Goal: Task Accomplishment & Management: Use online tool/utility

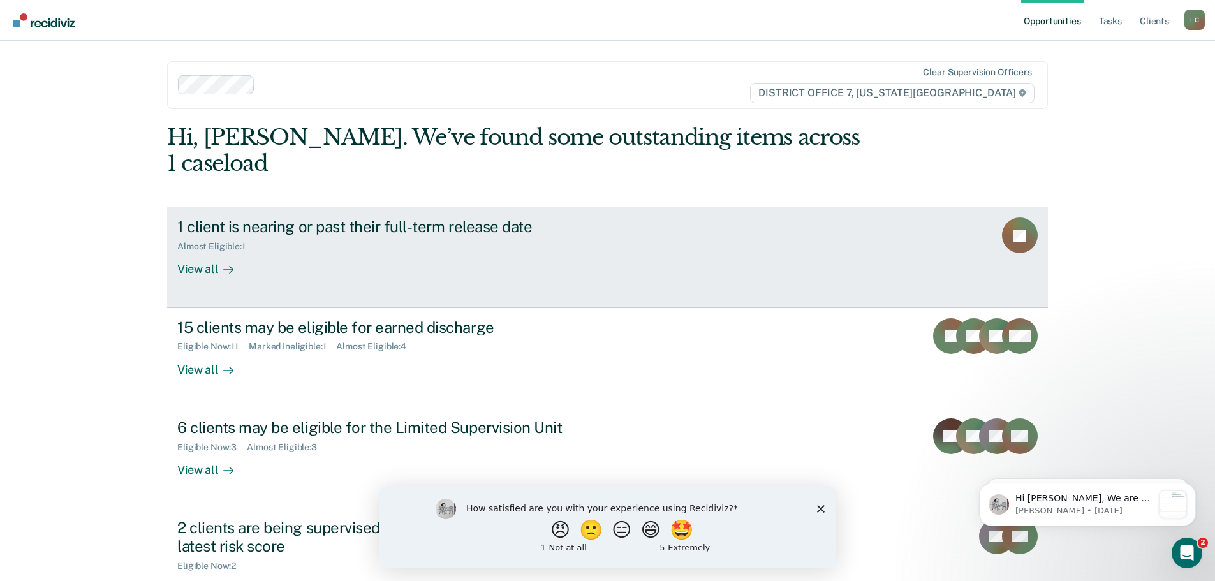
click at [209, 252] on div "View all" at bounding box center [212, 264] width 71 height 25
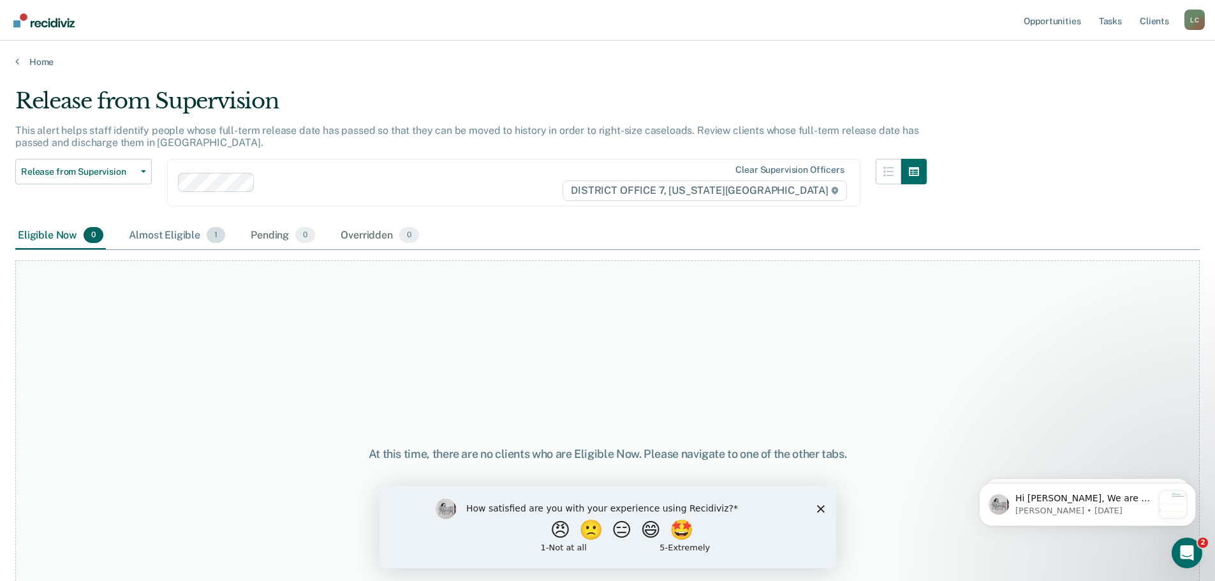
click at [158, 234] on div "Almost Eligible 1" at bounding box center [176, 236] width 101 height 28
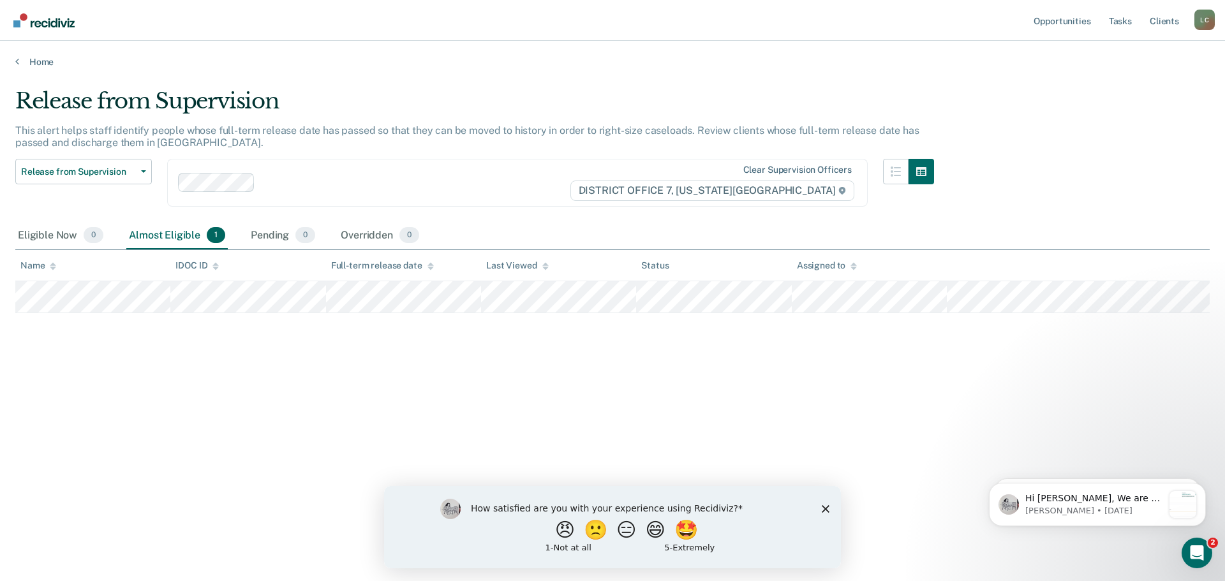
click at [40, 68] on main "Release from Supervision This alert helps staff identify people whose full-term…" at bounding box center [612, 323] width 1225 height 510
click at [39, 64] on link "Home" at bounding box center [612, 61] width 1194 height 11
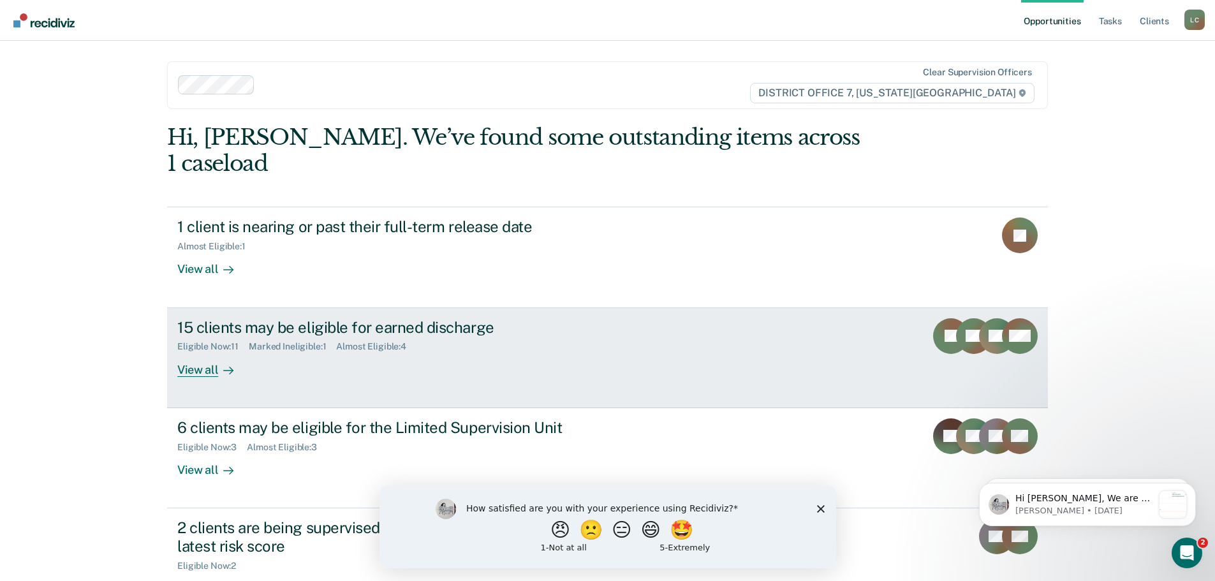
click at [188, 352] on div "View all" at bounding box center [212, 364] width 71 height 25
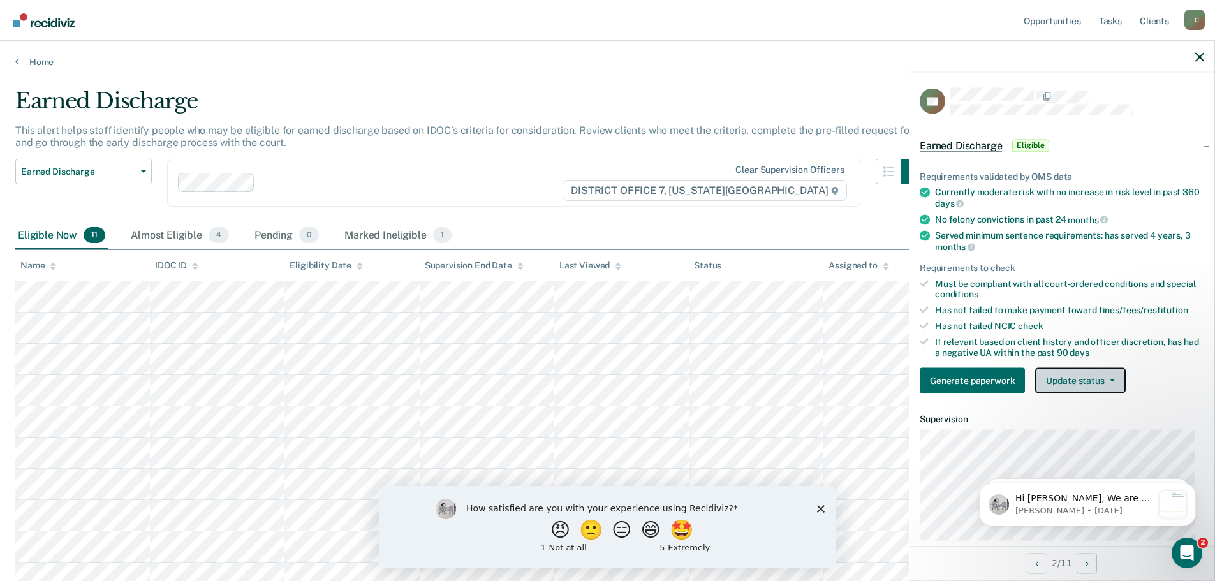
click at [1119, 381] on button "Update status" at bounding box center [1081, 381] width 90 height 26
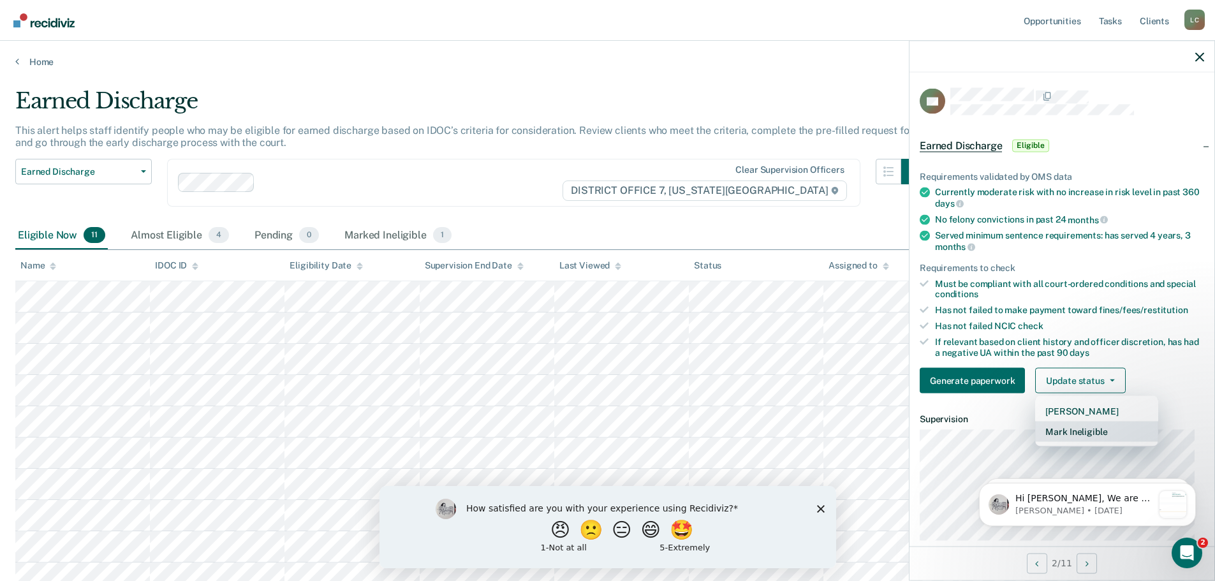
click at [1112, 429] on button "Mark Ineligible" at bounding box center [1097, 432] width 123 height 20
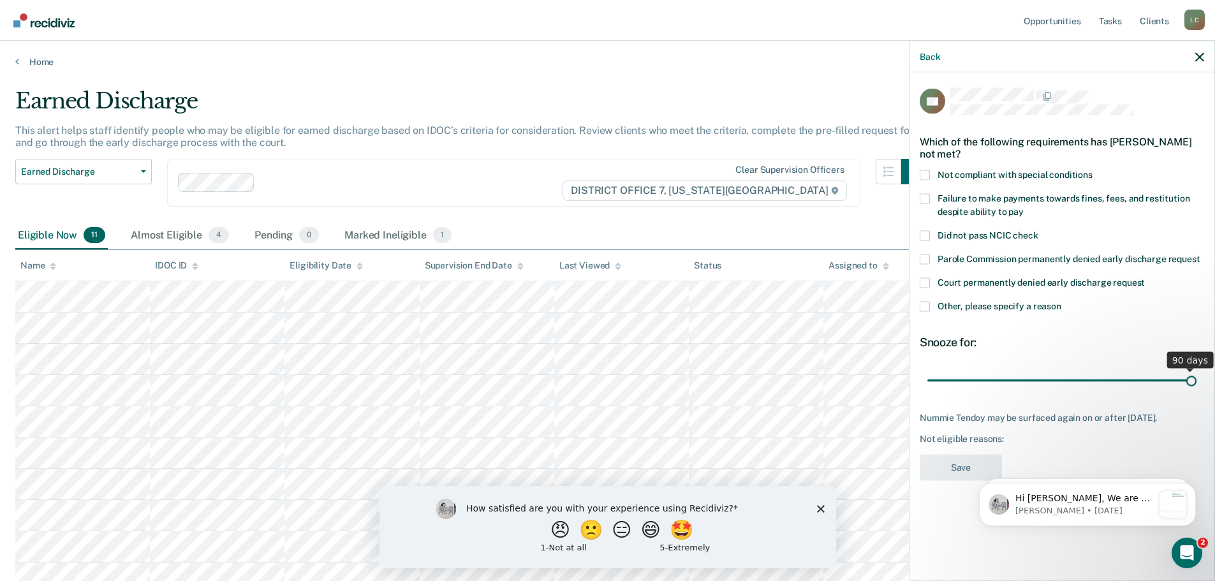
drag, startPoint x: 1015, startPoint y: 380, endPoint x: 1224, endPoint y: 385, distance: 209.3
type input "90"
click at [1197, 385] on input "range" at bounding box center [1062, 380] width 269 height 22
click at [997, 304] on span "Other, please specify a reason" at bounding box center [1000, 306] width 124 height 10
click at [1062, 301] on input "Other, please specify a reason" at bounding box center [1062, 301] width 0 height 0
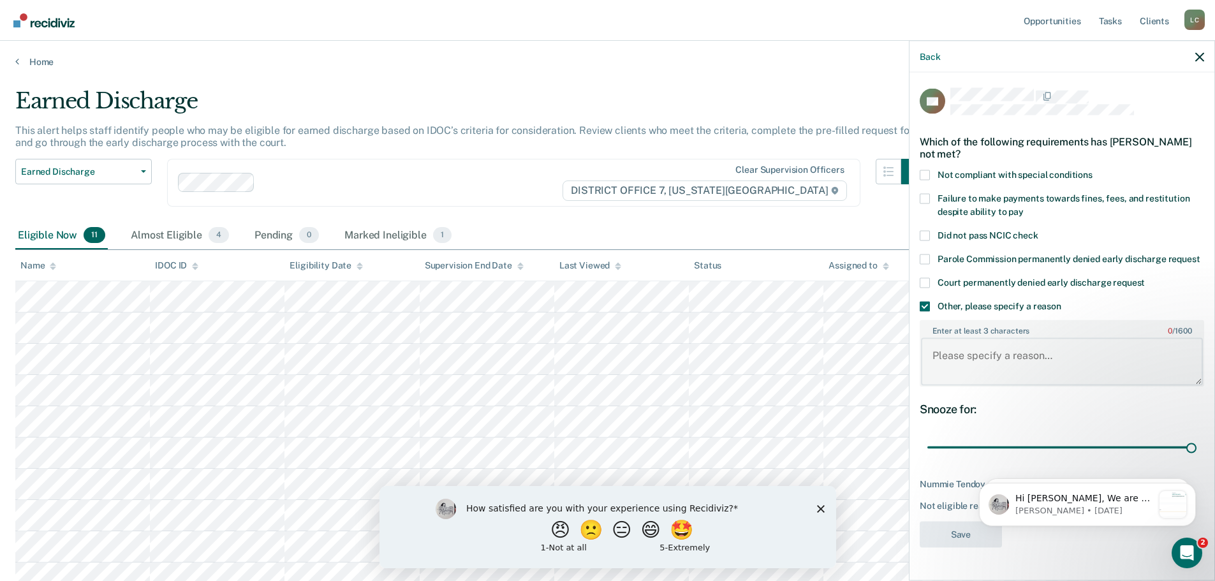
click at [998, 368] on textarea "Enter at least 3 characters 0 / 1600" at bounding box center [1062, 361] width 282 height 47
type textarea "still owes in FFR"
click at [1078, 416] on div "Snooze for:" at bounding box center [1062, 409] width 285 height 14
click at [960, 535] on button "Save" at bounding box center [961, 534] width 82 height 26
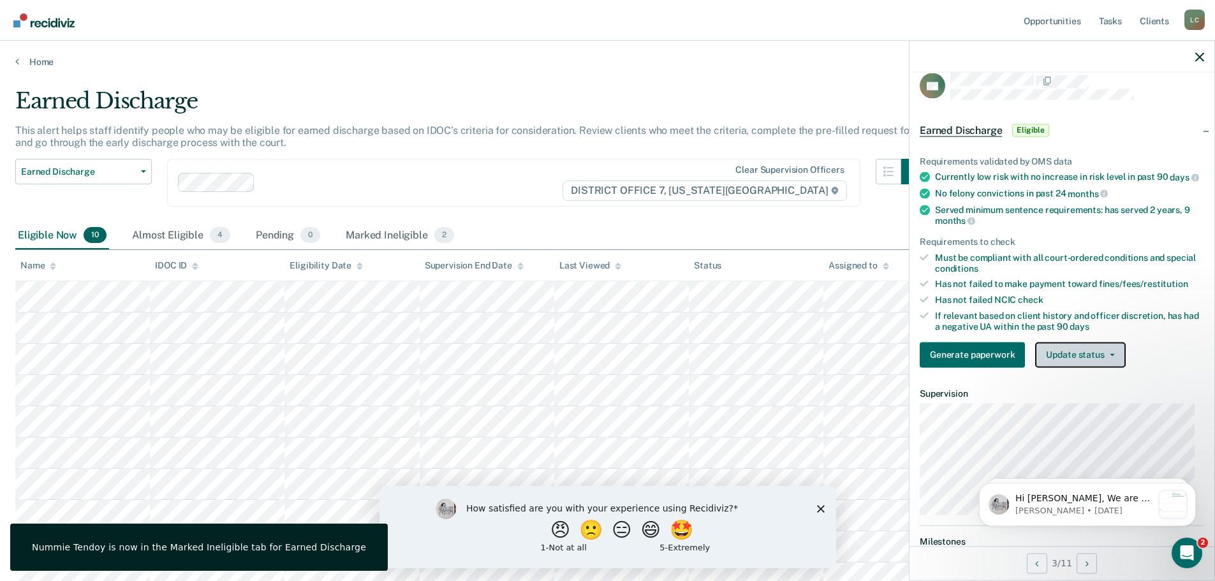
click at [1088, 368] on button "Update status" at bounding box center [1081, 355] width 90 height 26
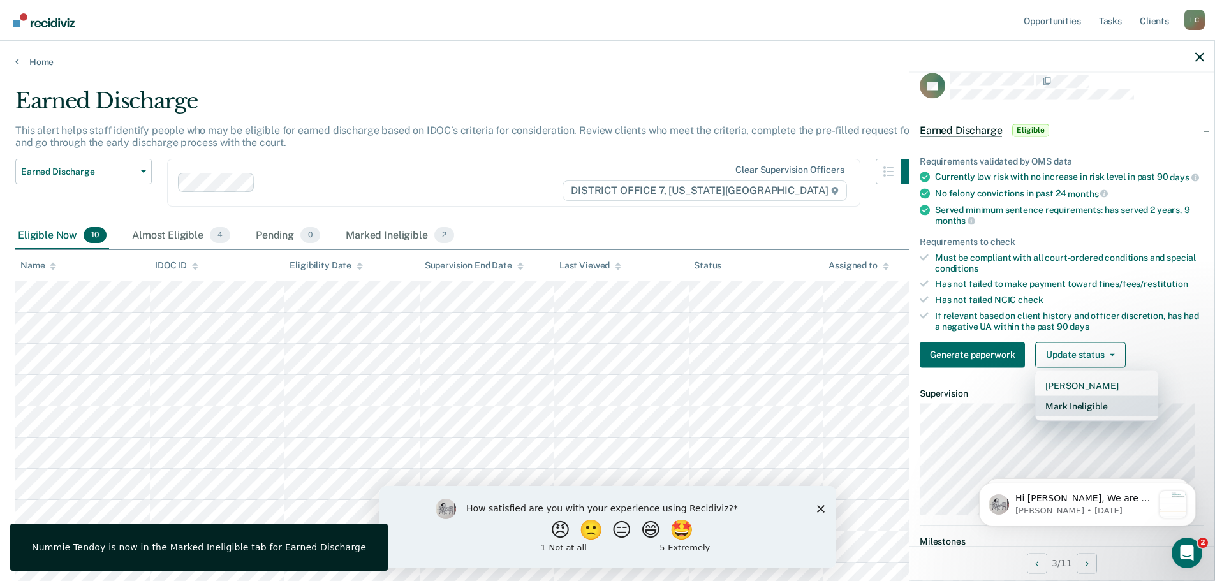
click at [1090, 416] on button "Mark Ineligible" at bounding box center [1097, 406] width 123 height 20
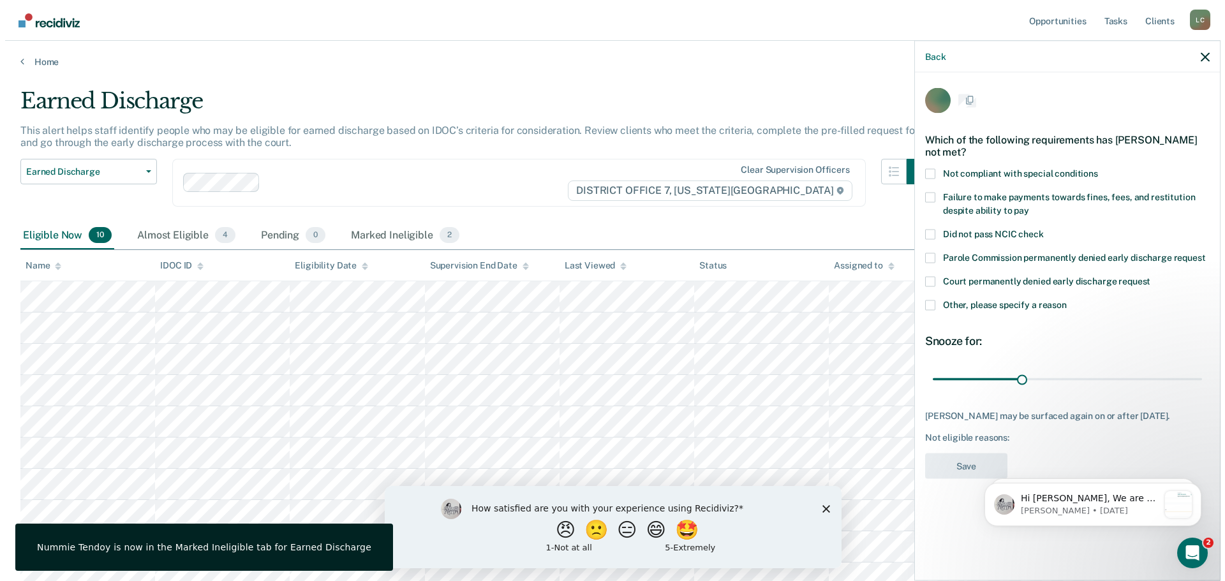
scroll to position [0, 0]
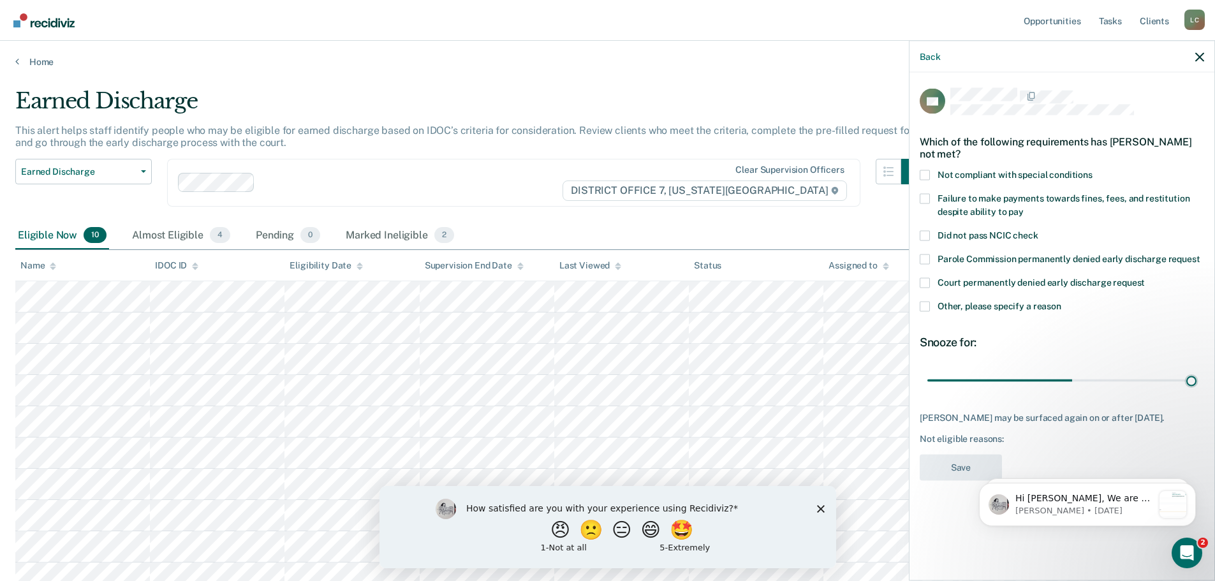
drag, startPoint x: 1018, startPoint y: 377, endPoint x: 1203, endPoint y: 378, distance: 184.4
type input "90"
click at [1197, 378] on input "range" at bounding box center [1062, 380] width 269 height 22
click at [1007, 304] on span "Other, please specify a reason" at bounding box center [1000, 306] width 124 height 10
click at [1062, 301] on input "Other, please specify a reason" at bounding box center [1062, 301] width 0 height 0
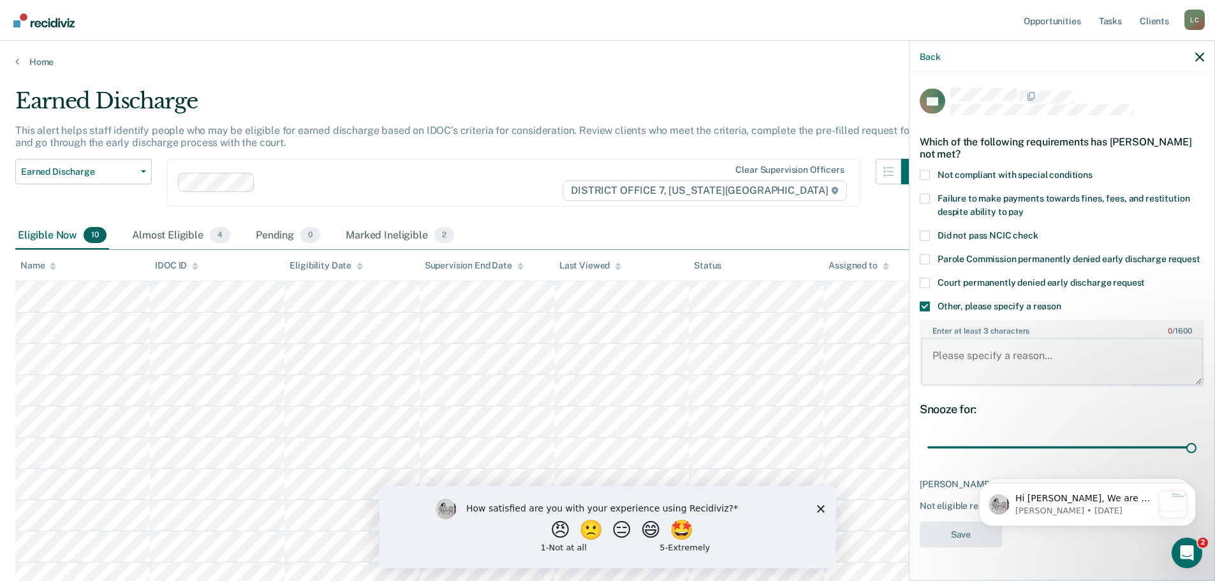
click at [986, 377] on textarea "Enter at least 3 characters 0 / 1600" at bounding box center [1062, 361] width 282 height 47
type textarea "recent substance use"
click at [944, 536] on button "Save" at bounding box center [961, 534] width 82 height 26
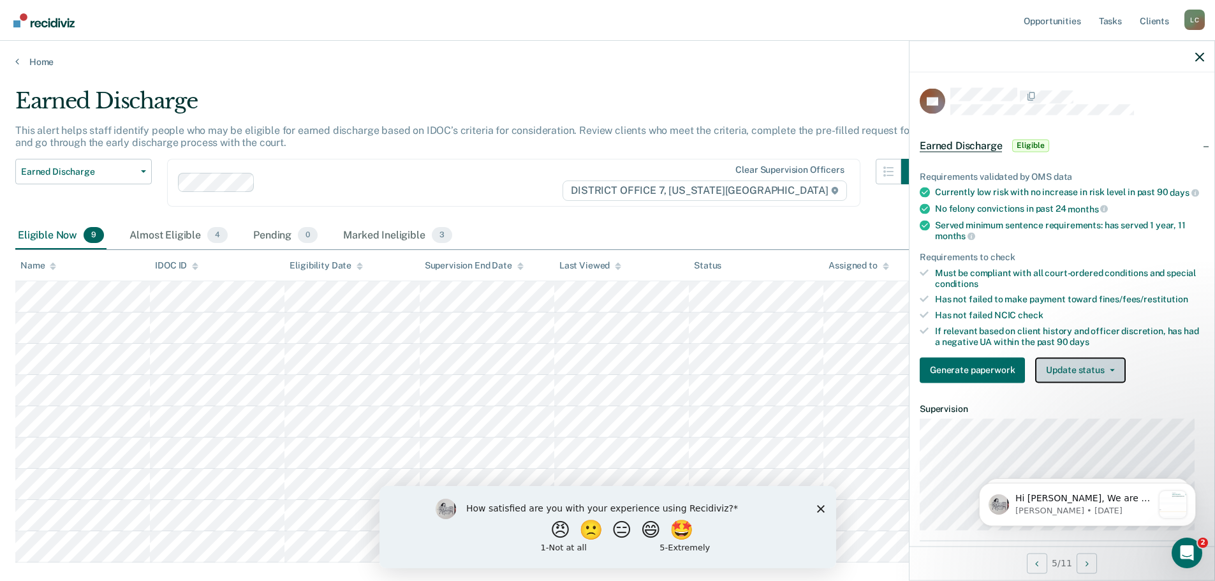
click at [1092, 383] on button "Update status" at bounding box center [1081, 370] width 90 height 26
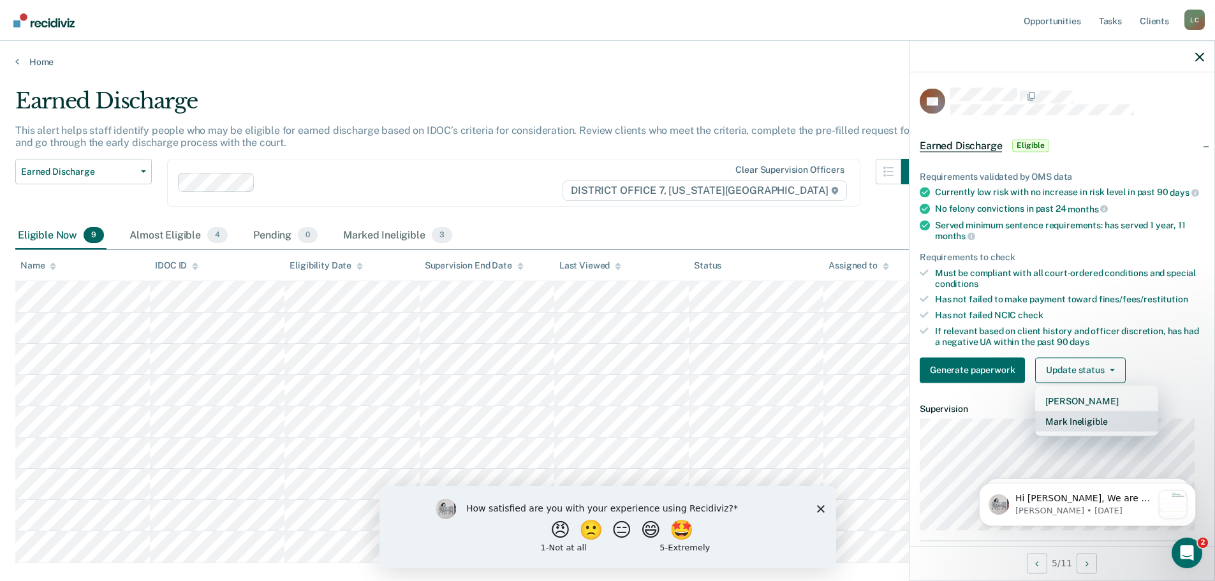
click at [1067, 431] on button "Mark Ineligible" at bounding box center [1097, 421] width 123 height 20
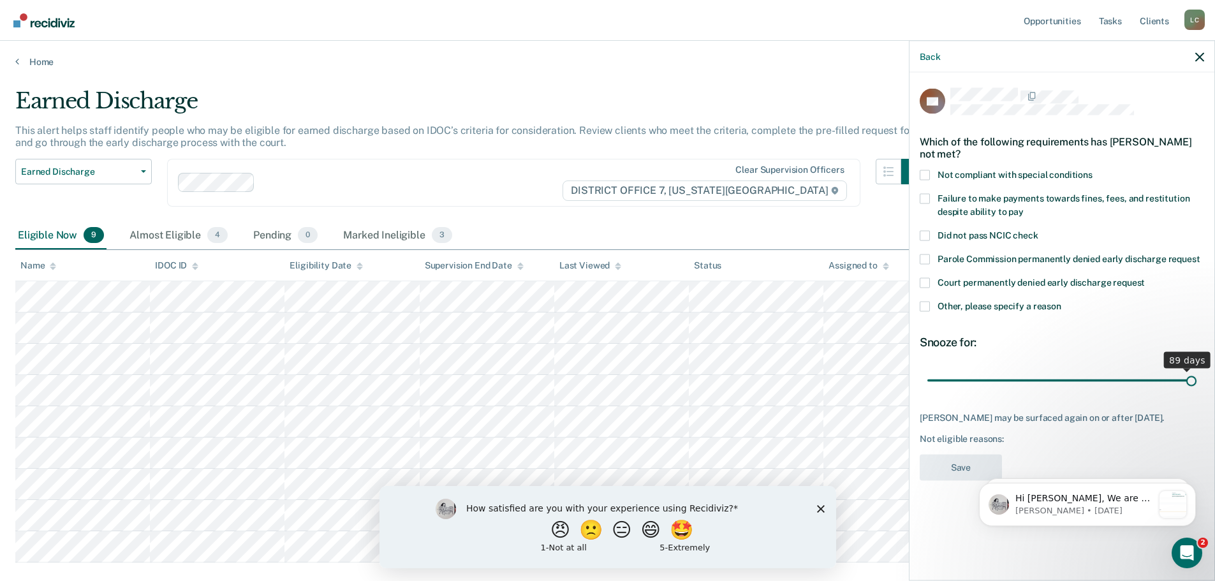
drag, startPoint x: 1020, startPoint y: 376, endPoint x: 1224, endPoint y: 376, distance: 204.8
type input "90"
click at [1197, 376] on input "range" at bounding box center [1062, 380] width 269 height 22
click at [1002, 306] on span "Other, please specify a reason" at bounding box center [1000, 306] width 124 height 10
click at [1062, 301] on input "Other, please specify a reason" at bounding box center [1062, 301] width 0 height 0
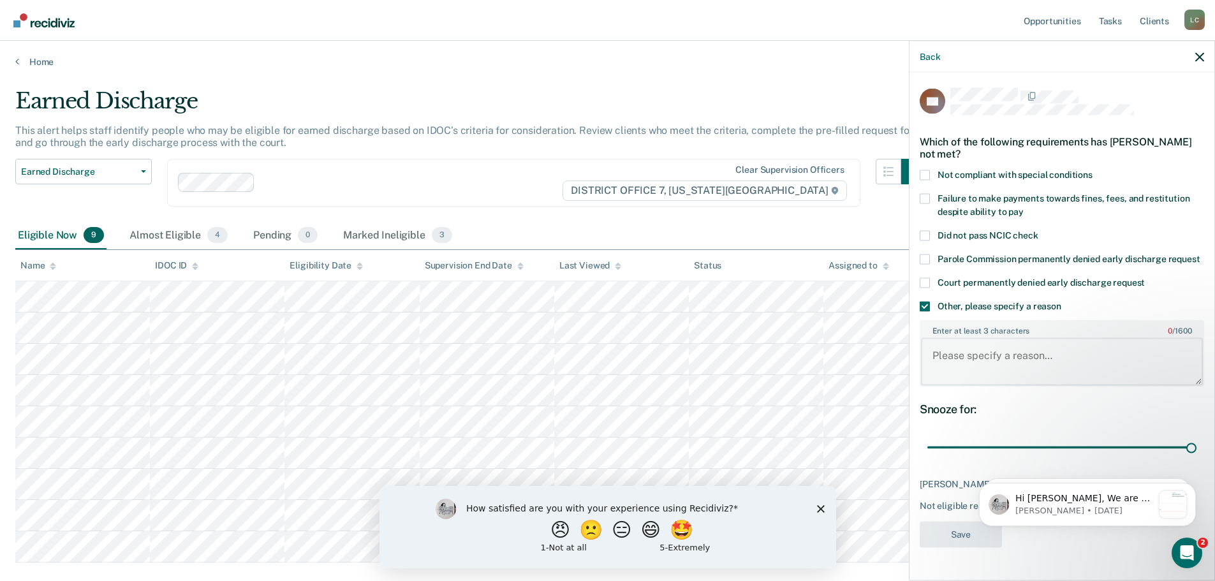
click at [988, 371] on textarea "Enter at least 3 characters 0 / 1600" at bounding box center [1062, 361] width 282 height 47
type textarea "not currently working and still owes on her FFR"
click at [952, 523] on button "Save" at bounding box center [961, 534] width 82 height 26
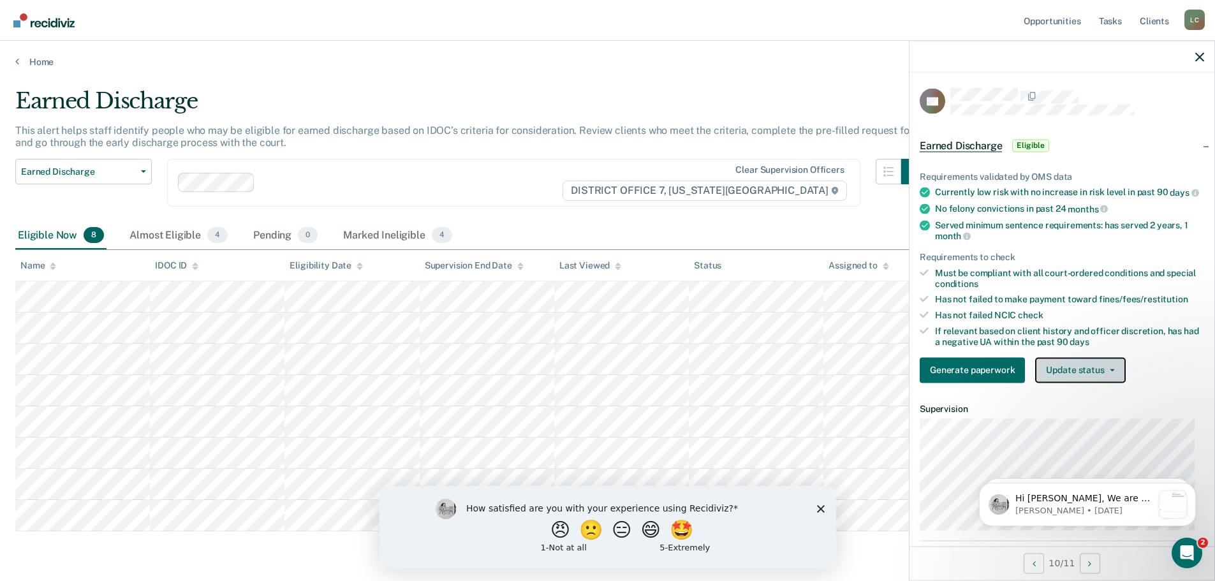
click at [1089, 373] on button "Update status" at bounding box center [1081, 370] width 90 height 26
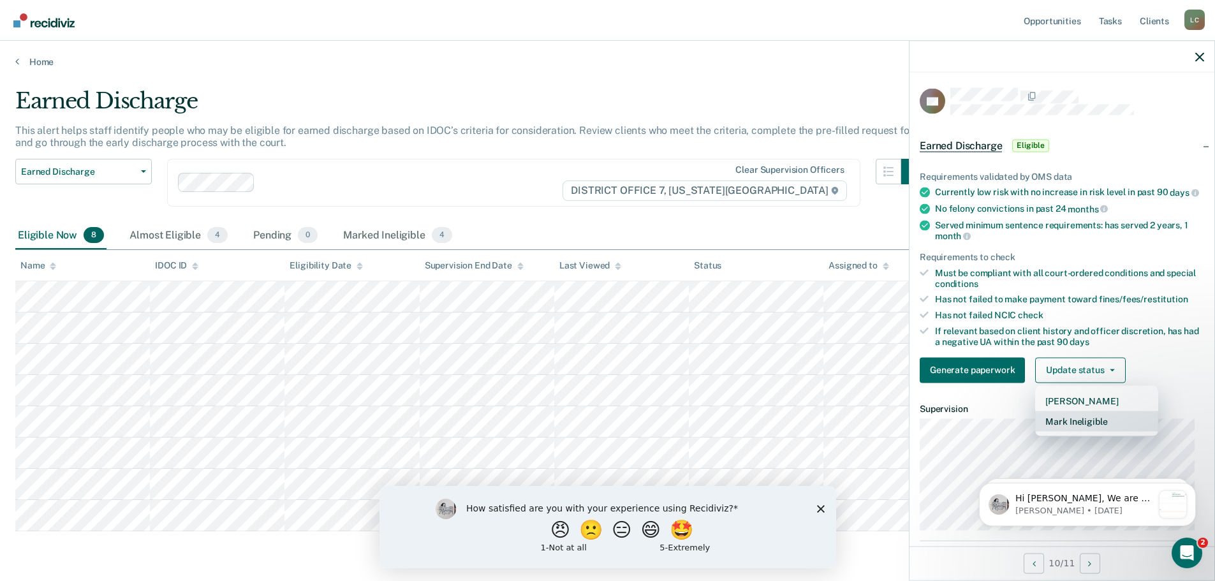
click at [1101, 430] on button "Mark Ineligible" at bounding box center [1097, 421] width 123 height 20
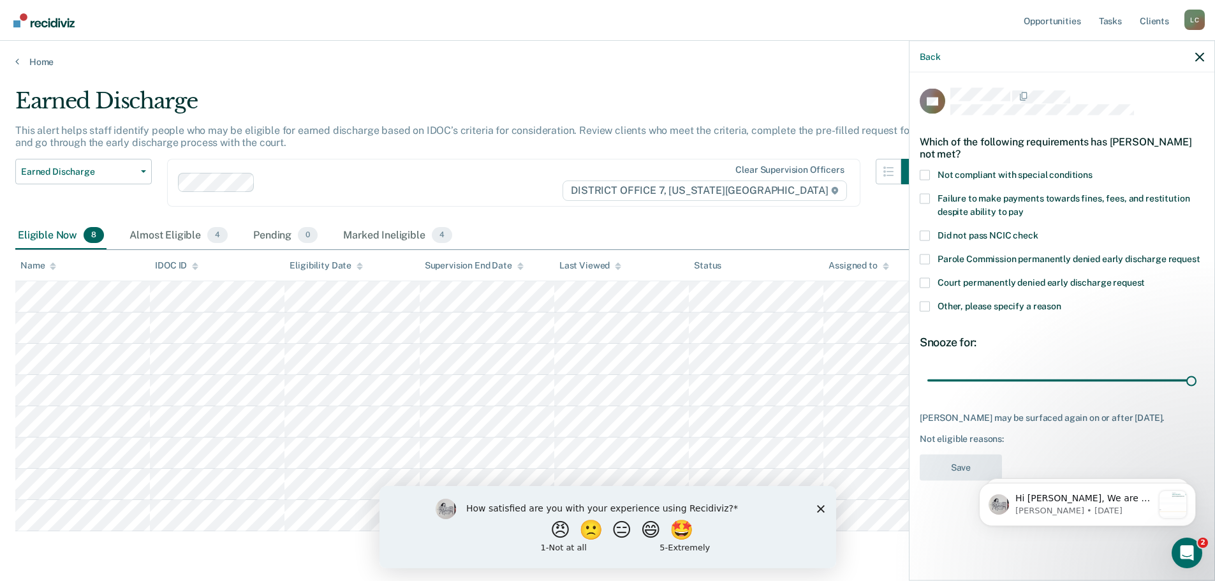
drag, startPoint x: 1018, startPoint y: 379, endPoint x: 1224, endPoint y: 369, distance: 207.0
type input "90"
click at [1197, 369] on input "range" at bounding box center [1062, 380] width 269 height 22
click at [1050, 302] on span "Other, please specify a reason" at bounding box center [1000, 306] width 124 height 10
click at [1062, 301] on input "Other, please specify a reason" at bounding box center [1062, 301] width 0 height 0
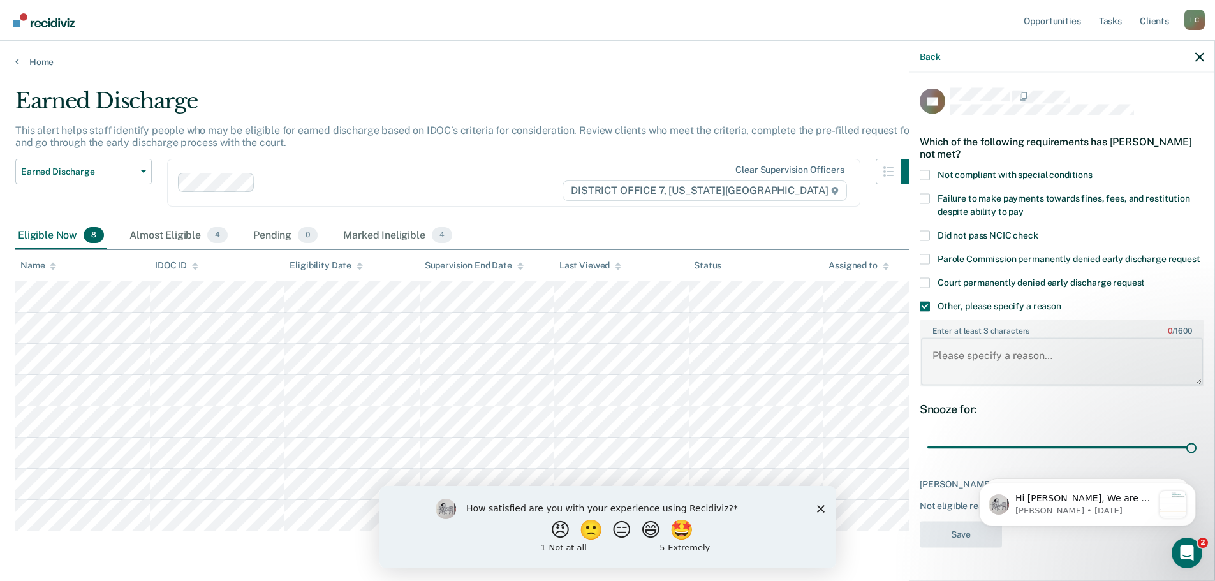
click at [1026, 373] on textarea "Enter at least 3 characters 0 / 1600" at bounding box center [1062, 361] width 282 height 47
type textarea "just got continued on probation and abusing medicaiton"
click at [946, 528] on button "Save" at bounding box center [961, 534] width 82 height 26
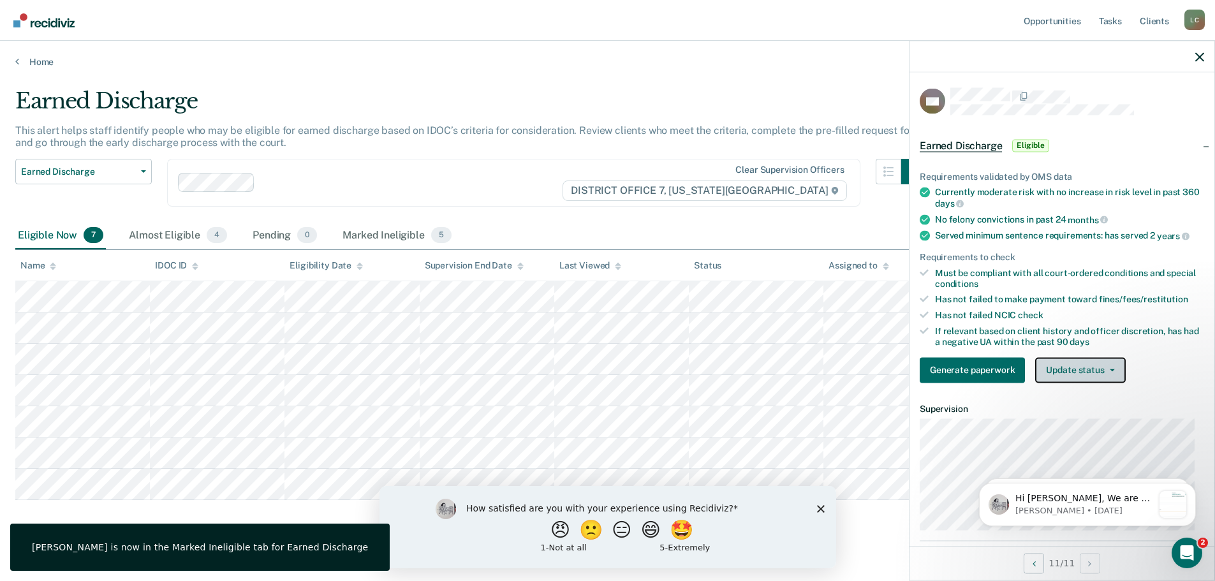
click at [1066, 369] on button "Update status" at bounding box center [1081, 370] width 90 height 26
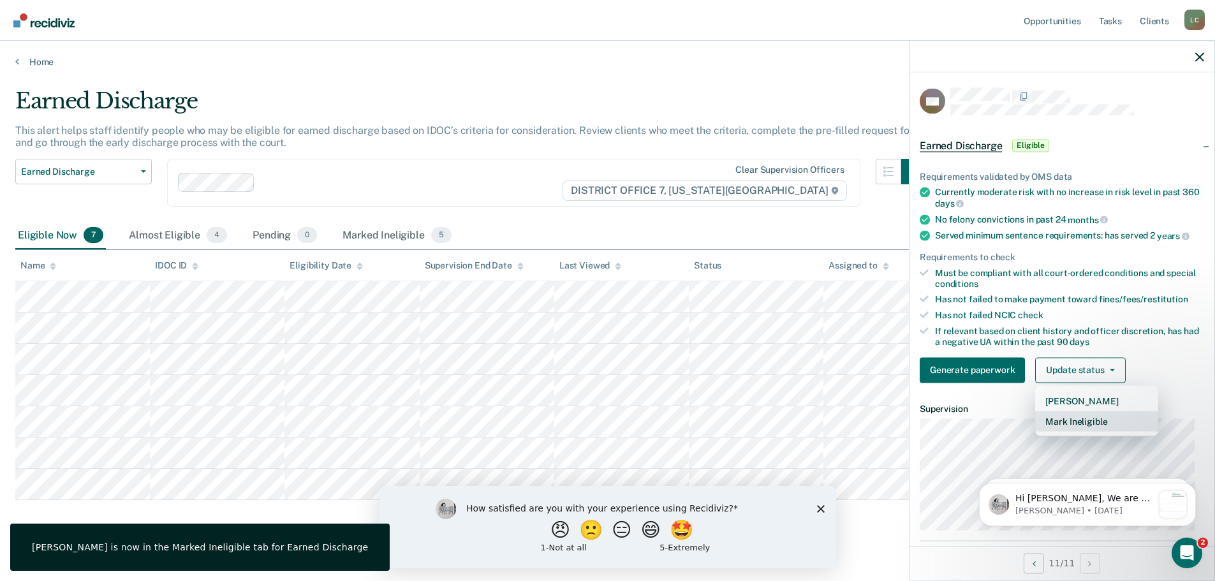
click at [1092, 424] on button "Mark Ineligible" at bounding box center [1097, 421] width 123 height 20
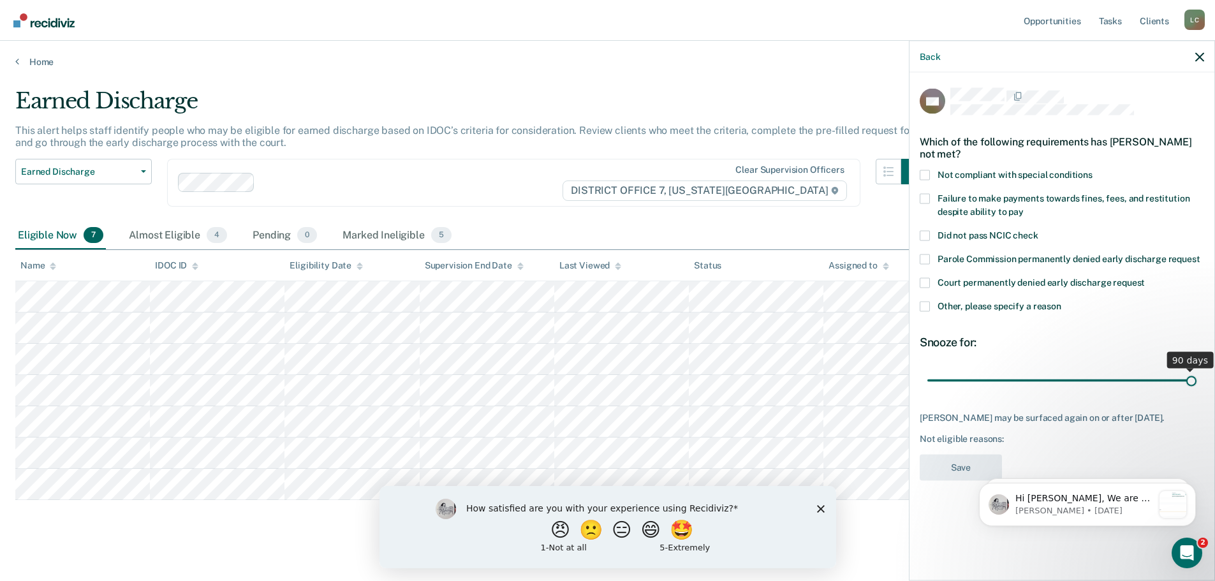
drag, startPoint x: 1017, startPoint y: 367, endPoint x: 1224, endPoint y: 365, distance: 207.4
type input "90"
click at [1197, 369] on input "range" at bounding box center [1062, 380] width 269 height 22
click at [1012, 301] on span "Other, please specify a reason" at bounding box center [1000, 306] width 124 height 10
click at [1062, 301] on input "Other, please specify a reason" at bounding box center [1062, 301] width 0 height 0
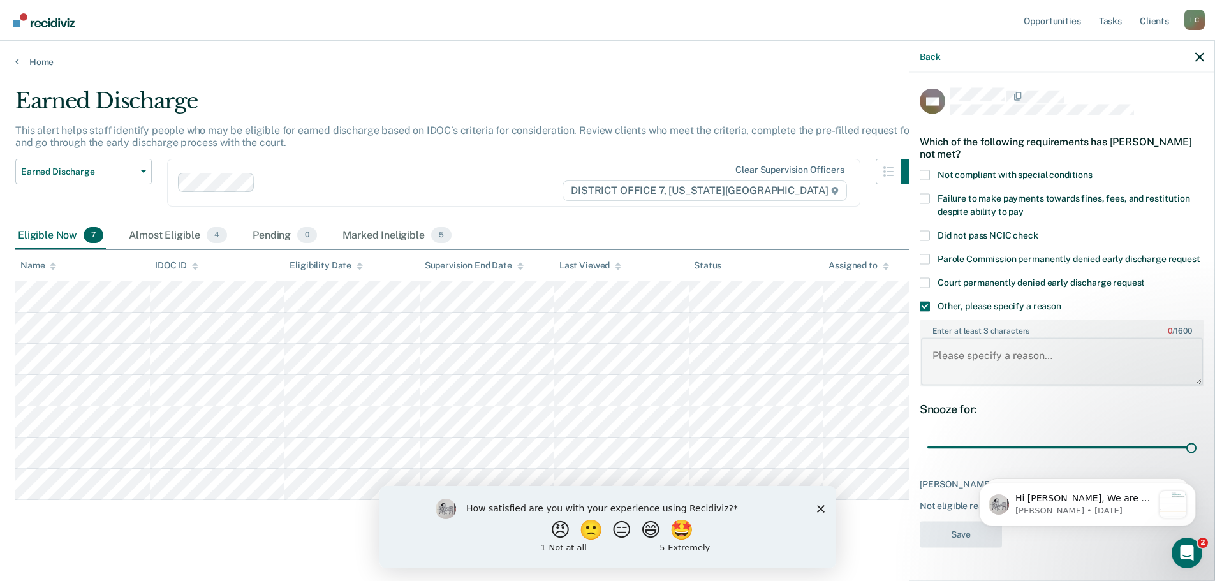
click at [992, 338] on textarea "Enter at least 3 characters 0 / 1600" at bounding box center [1062, 361] width 282 height 47
type textarea "substance use and entering inpatient treatment"
click at [949, 527] on button "Save" at bounding box center [961, 534] width 82 height 26
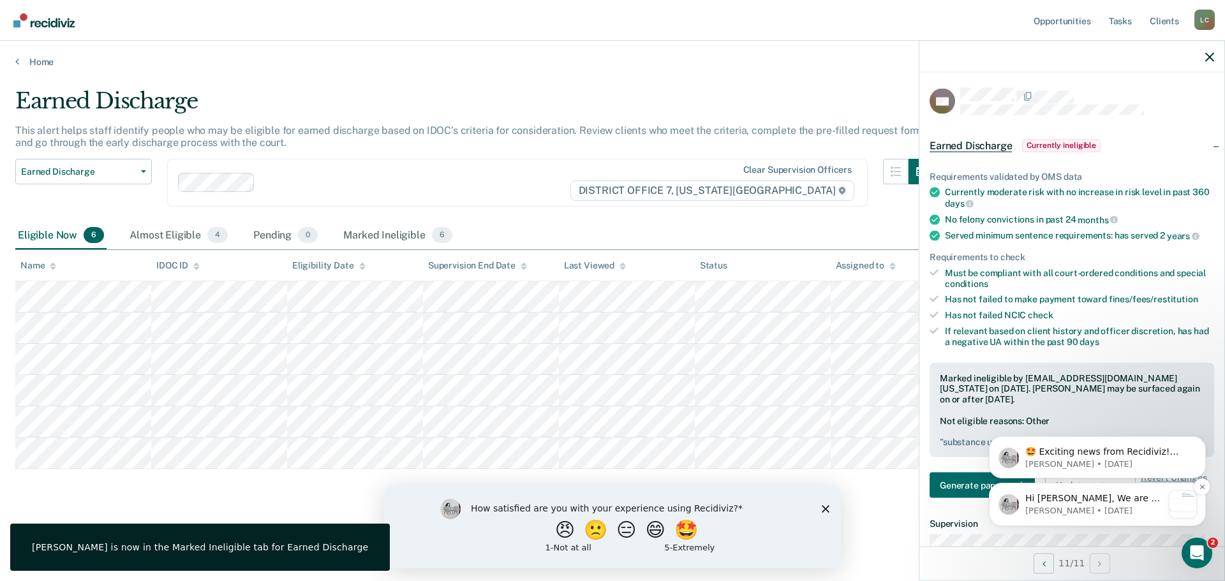
click at [1096, 507] on p "[PERSON_NAME] • [DATE]" at bounding box center [1094, 510] width 138 height 11
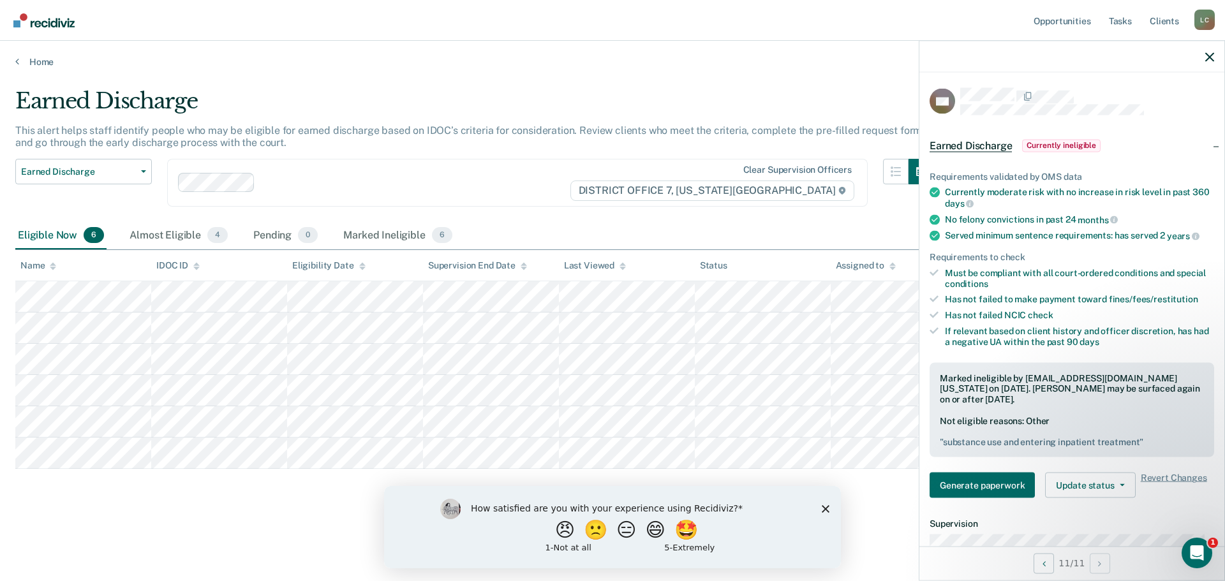
click at [1206, 47] on div at bounding box center [1071, 57] width 305 height 32
click at [1210, 55] on icon "button" at bounding box center [1209, 56] width 9 height 9
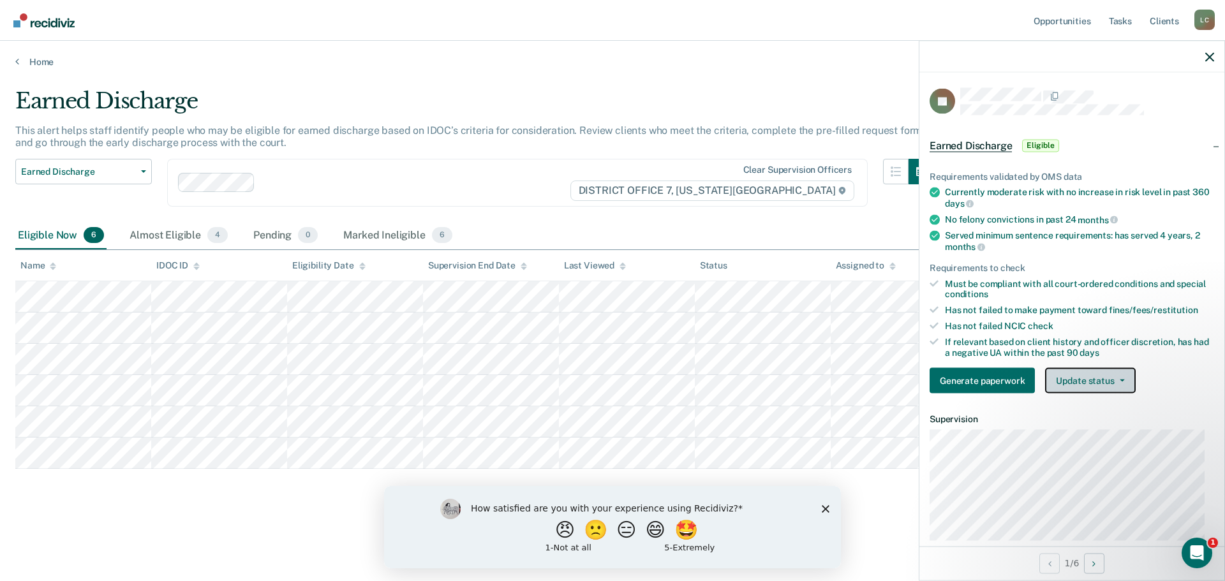
click at [1096, 383] on button "Update status" at bounding box center [1090, 381] width 90 height 26
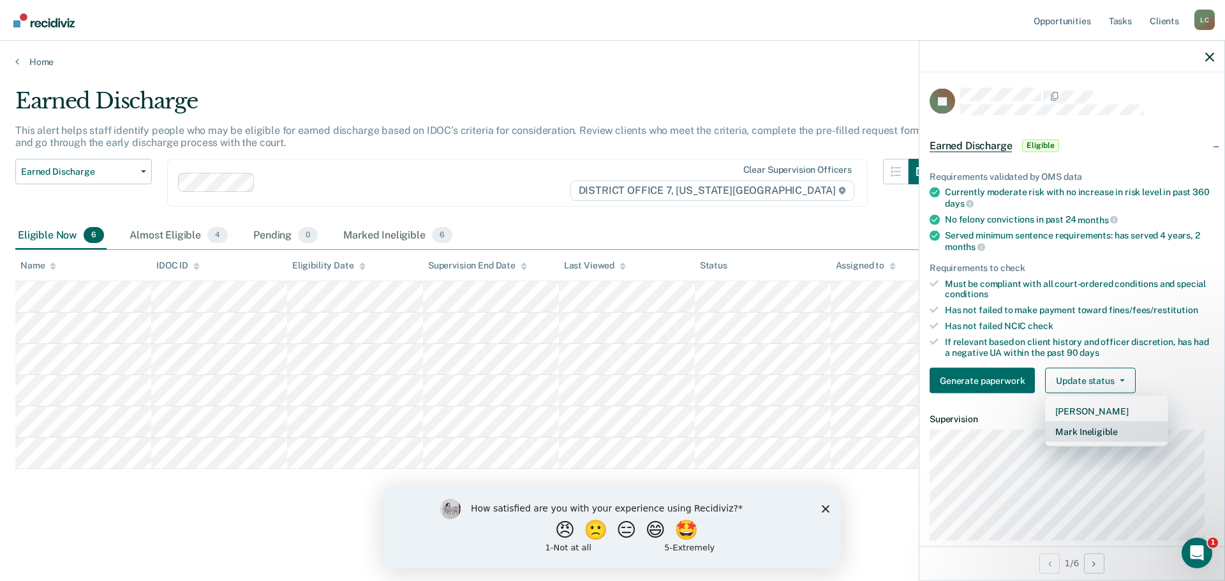
click at [1090, 430] on button "Mark Ineligible" at bounding box center [1106, 432] width 123 height 20
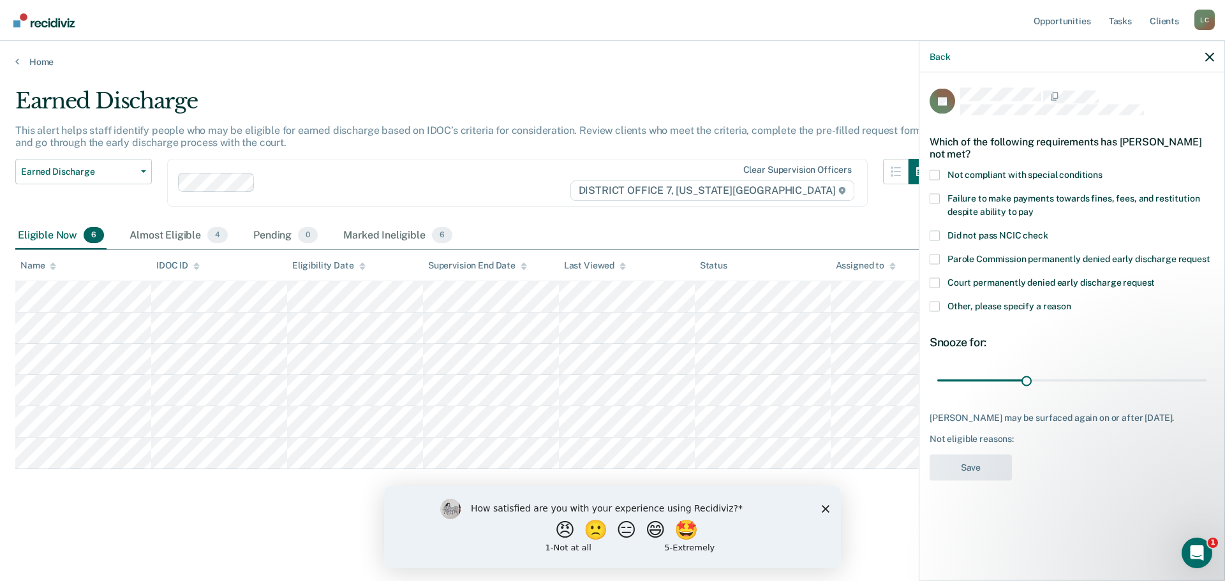
click at [993, 172] on span "Not compliant with special conditions" at bounding box center [1025, 174] width 155 height 10
click at [1103, 170] on input "Not compliant with special conditions" at bounding box center [1103, 170] width 0 height 0
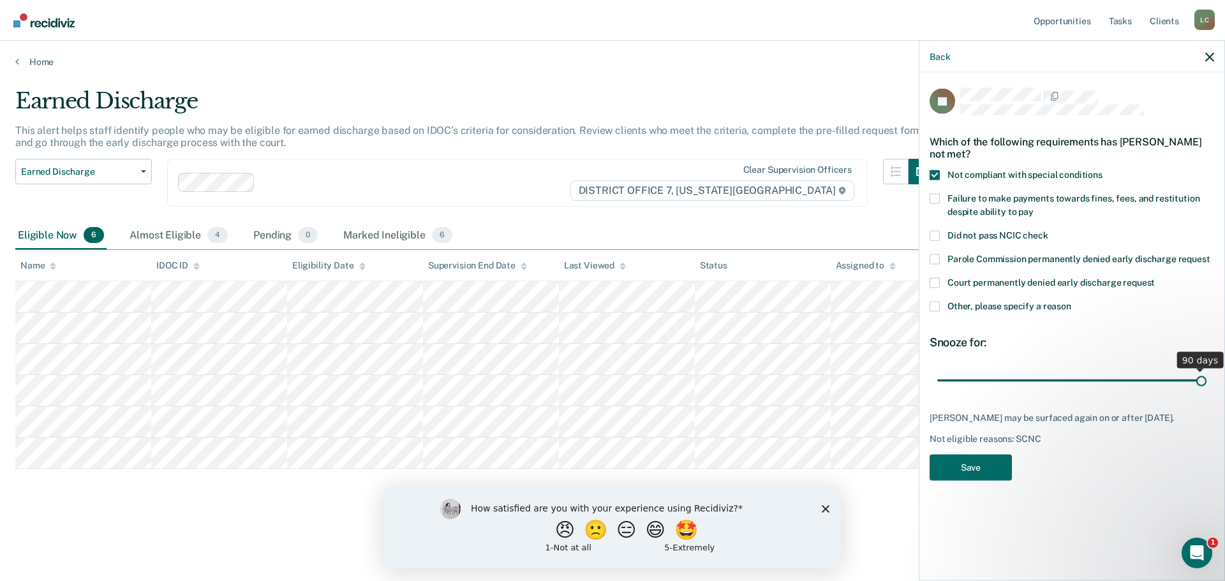
drag, startPoint x: 1032, startPoint y: 380, endPoint x: 1224, endPoint y: 380, distance: 192.1
type input "90"
click at [1207, 380] on input "range" at bounding box center [1071, 380] width 269 height 22
click at [980, 480] on button "Save" at bounding box center [971, 467] width 82 height 26
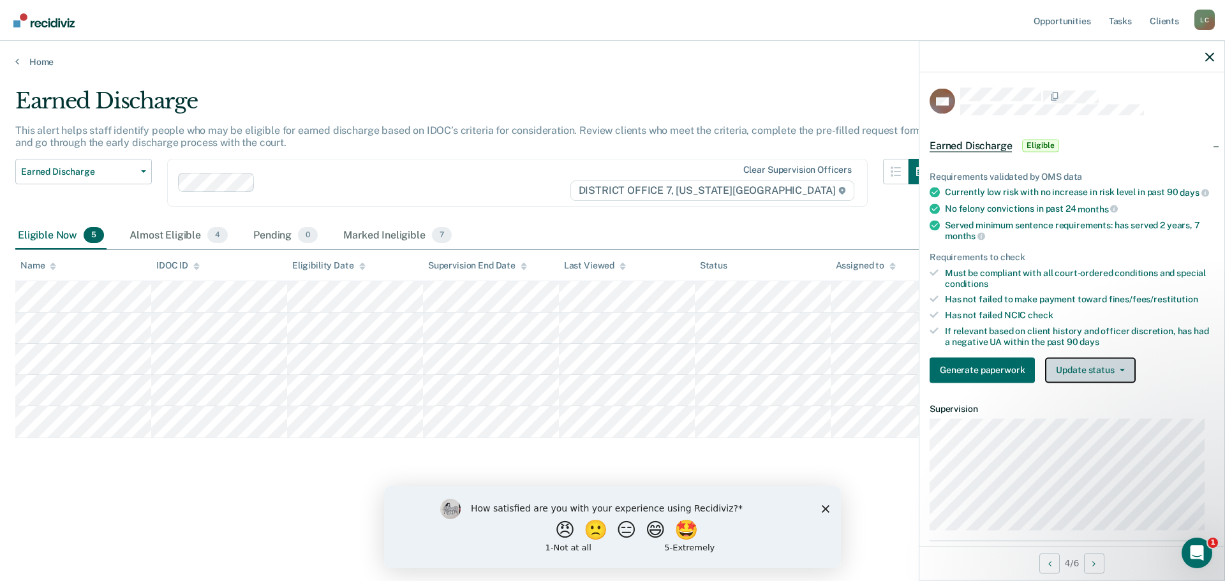
click at [1127, 376] on button "Update status" at bounding box center [1090, 370] width 90 height 26
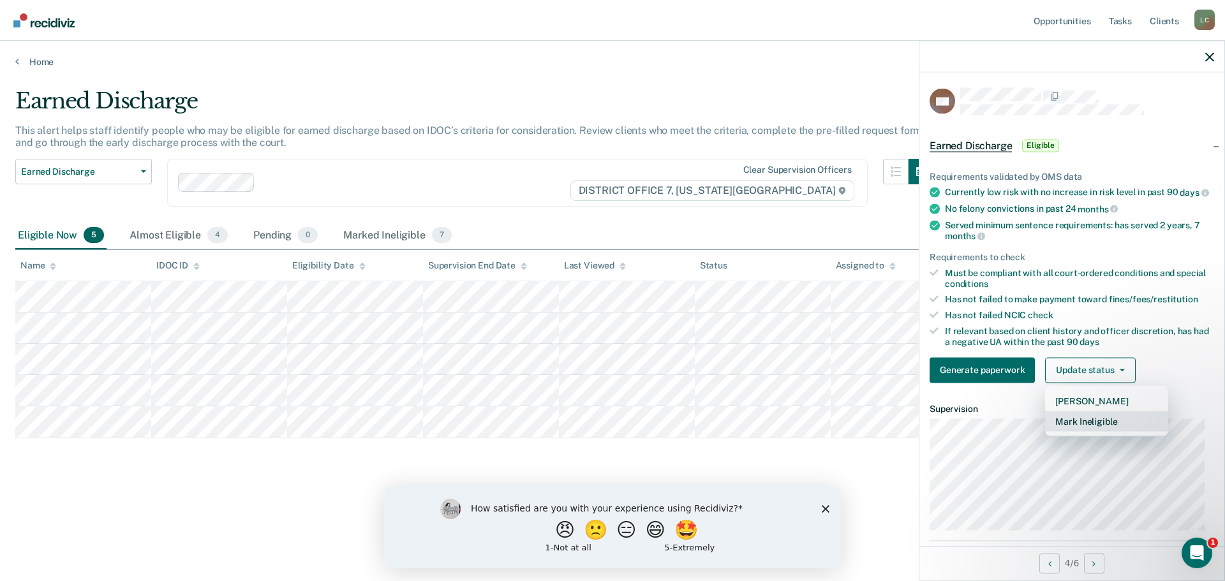
click at [1103, 431] on button "Mark Ineligible" at bounding box center [1106, 421] width 123 height 20
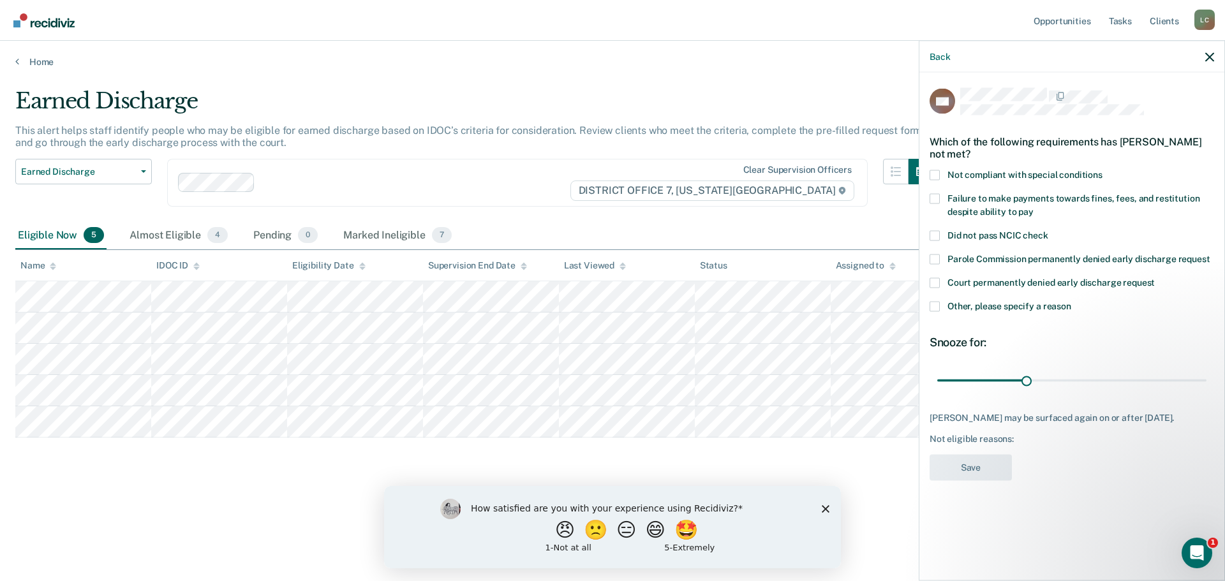
click at [990, 302] on span "Other, please specify a reason" at bounding box center [1010, 306] width 124 height 10
click at [1071, 301] on input "Other, please specify a reason" at bounding box center [1071, 301] width 0 height 0
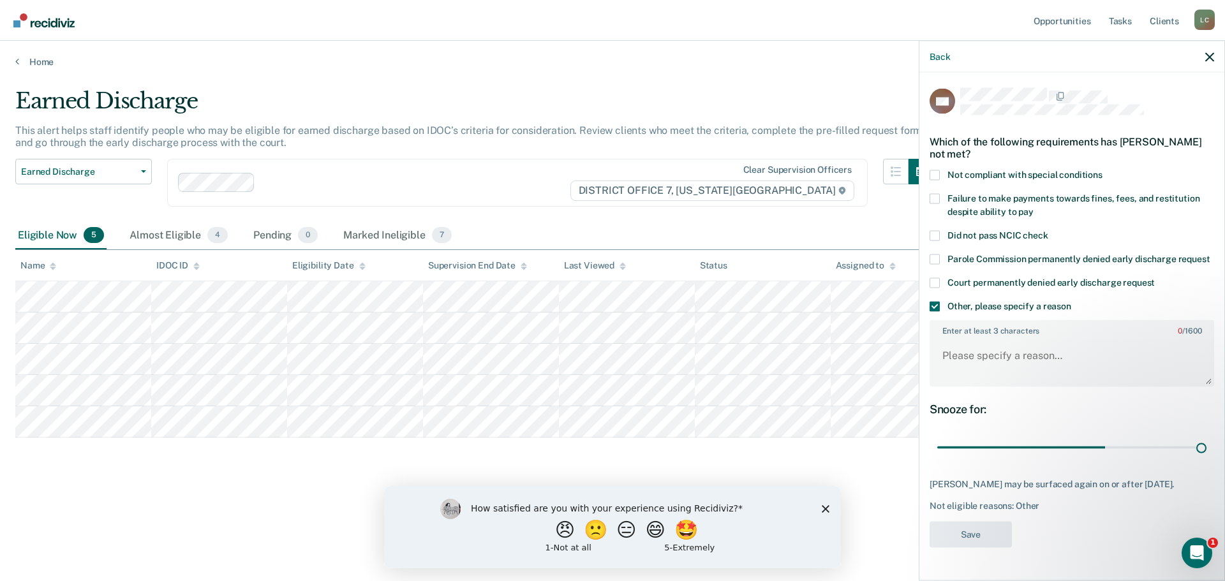
drag, startPoint x: 1024, startPoint y: 449, endPoint x: 1221, endPoint y: 435, distance: 197.0
type input "90"
click at [1207, 441] on input "range" at bounding box center [1071, 447] width 269 height 22
click at [1035, 366] on textarea "Enter at least 3 characters 0 / 1600" at bounding box center [1072, 361] width 282 height 47
type textarea "r"
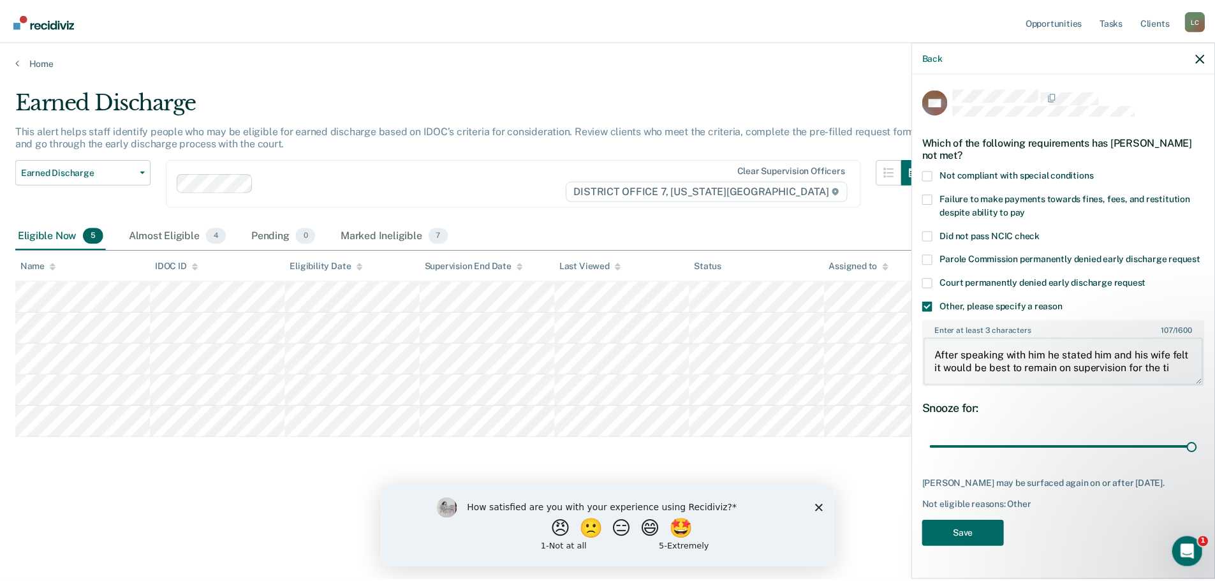
scroll to position [2, 0]
type textarea "After speaking with him he stated him and his wife felt it would be best to rem…"
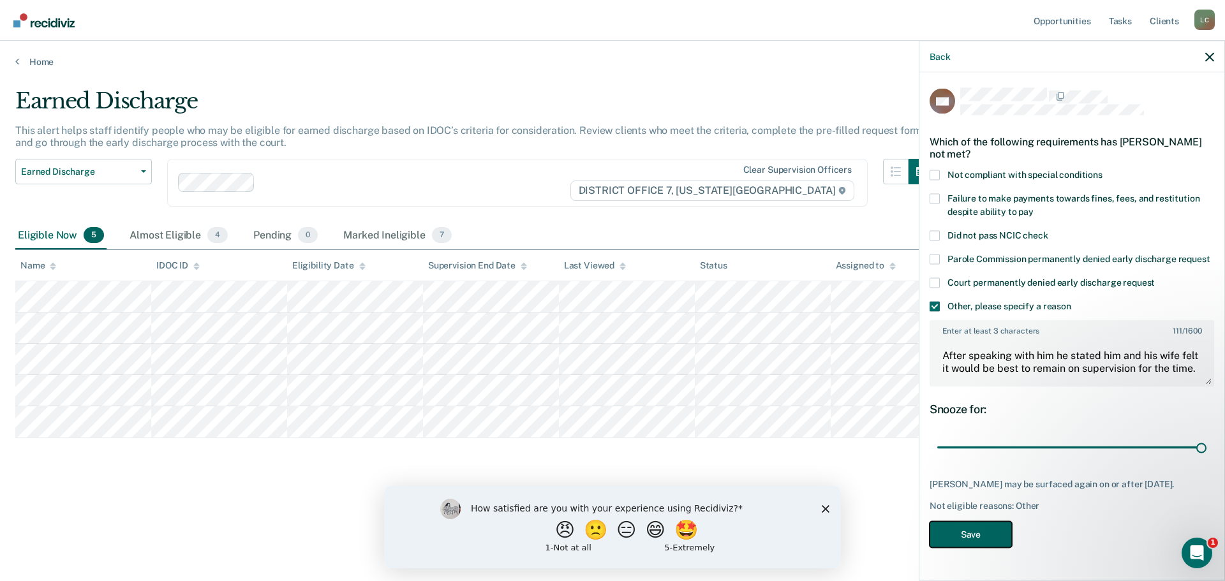
click at [944, 547] on button "Save" at bounding box center [971, 534] width 82 height 26
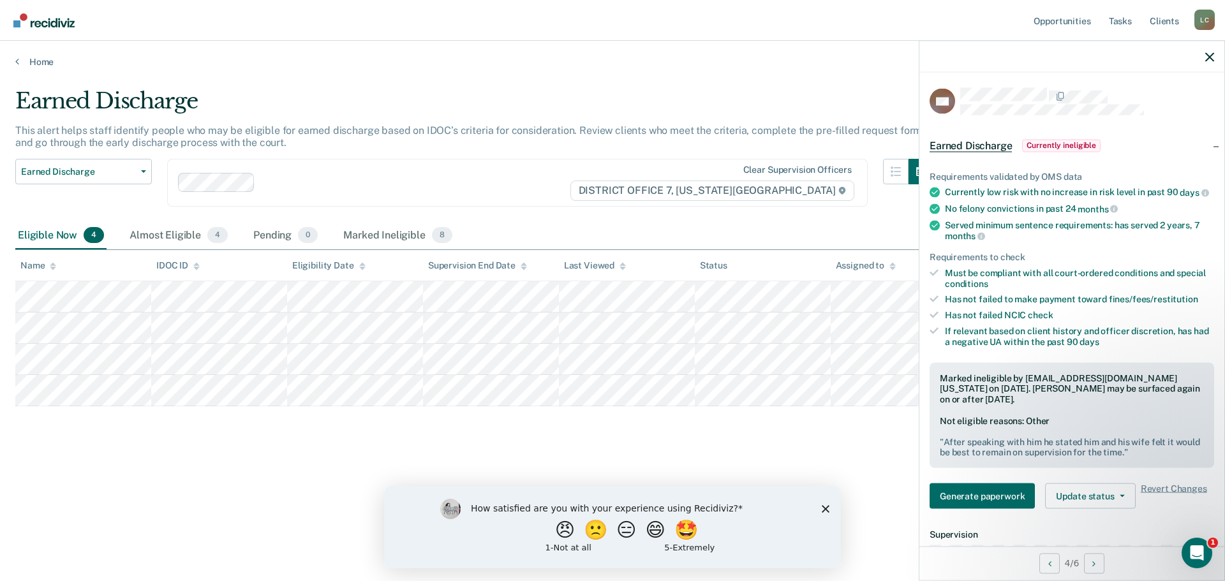
click at [40, 54] on div "Home" at bounding box center [612, 54] width 1225 height 27
click at [40, 61] on link "Home" at bounding box center [612, 61] width 1194 height 11
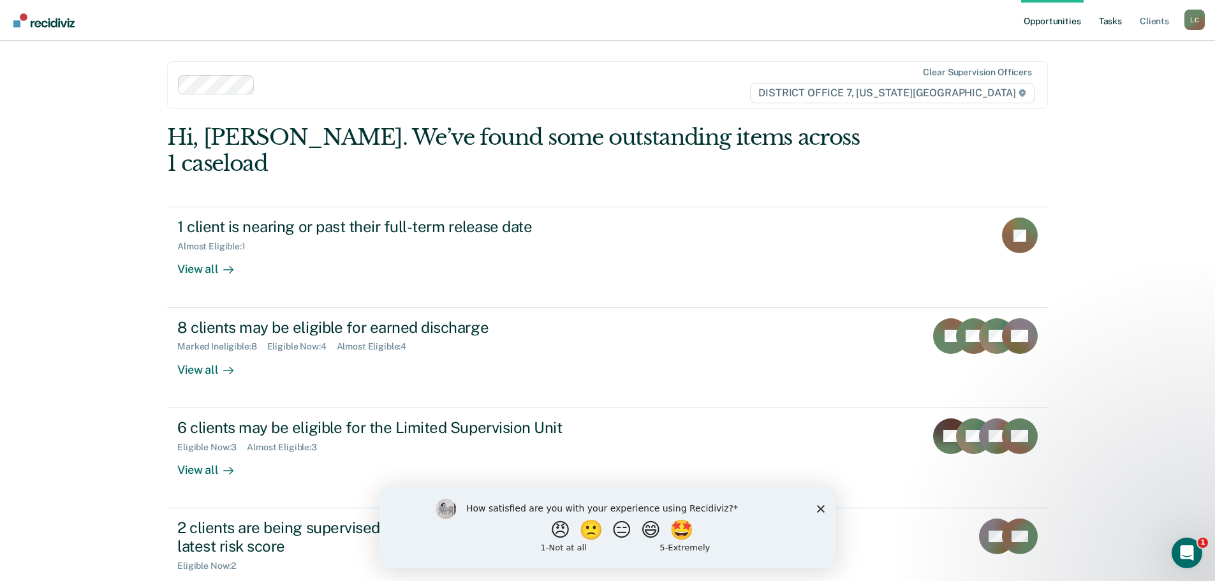
click at [1104, 20] on link "Tasks" at bounding box center [1111, 20] width 28 height 41
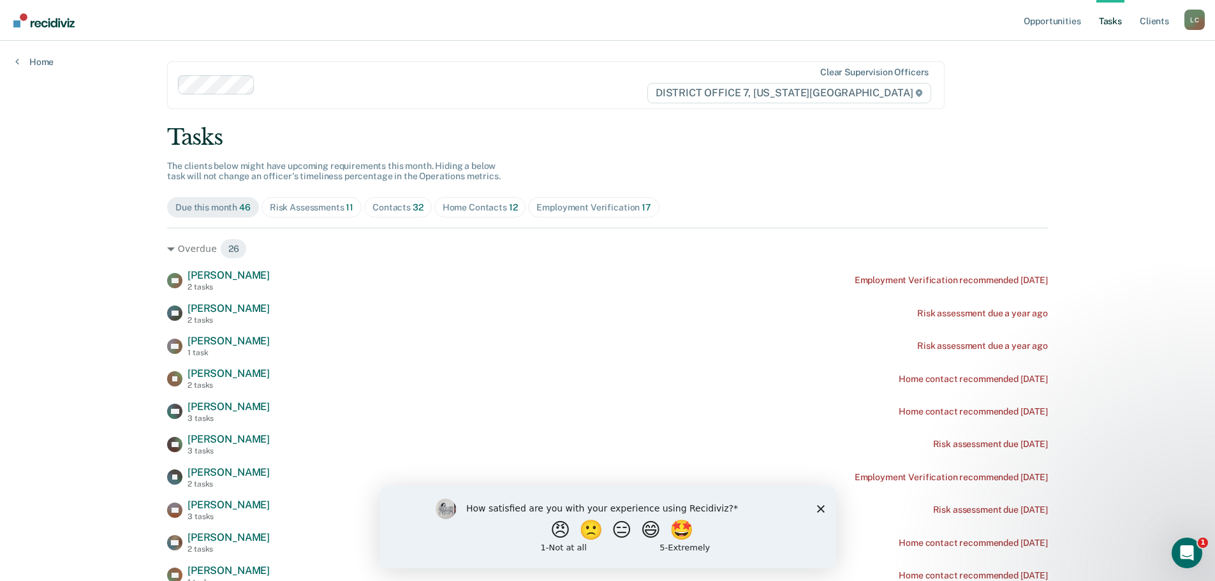
click at [462, 207] on div "Home Contacts 12" at bounding box center [480, 207] width 75 height 11
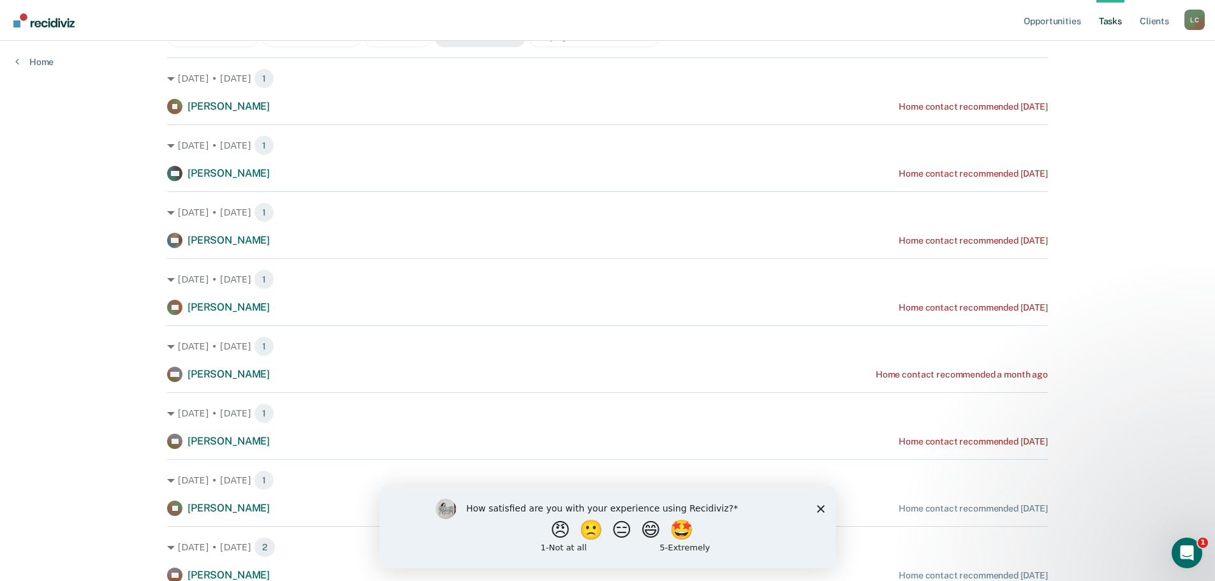
scroll to position [191, 0]
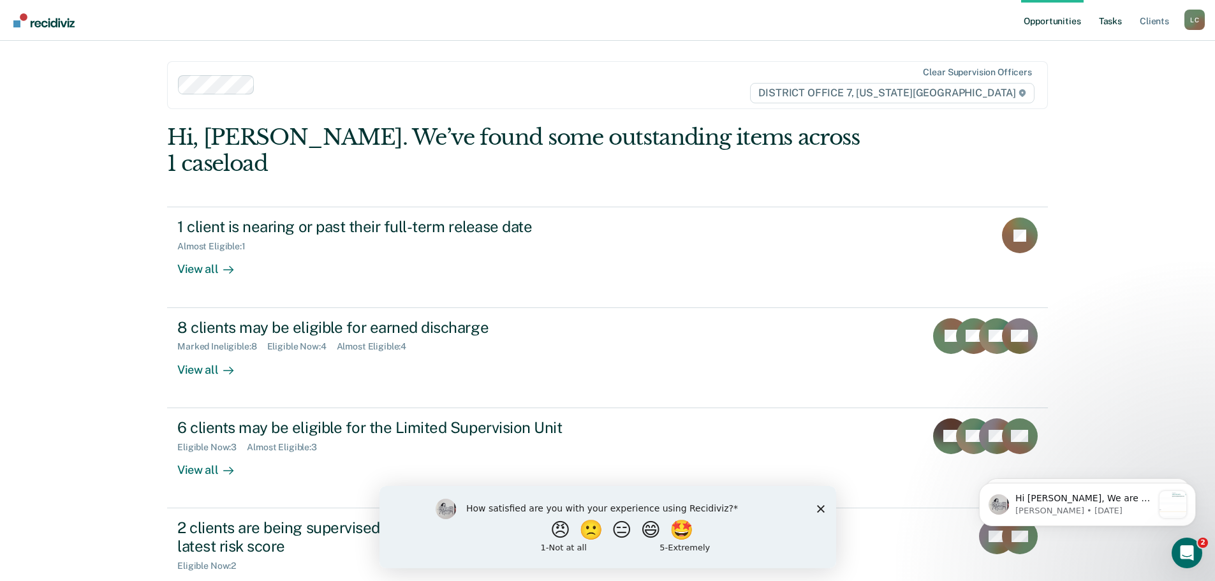
click at [1111, 27] on link "Tasks" at bounding box center [1111, 20] width 28 height 41
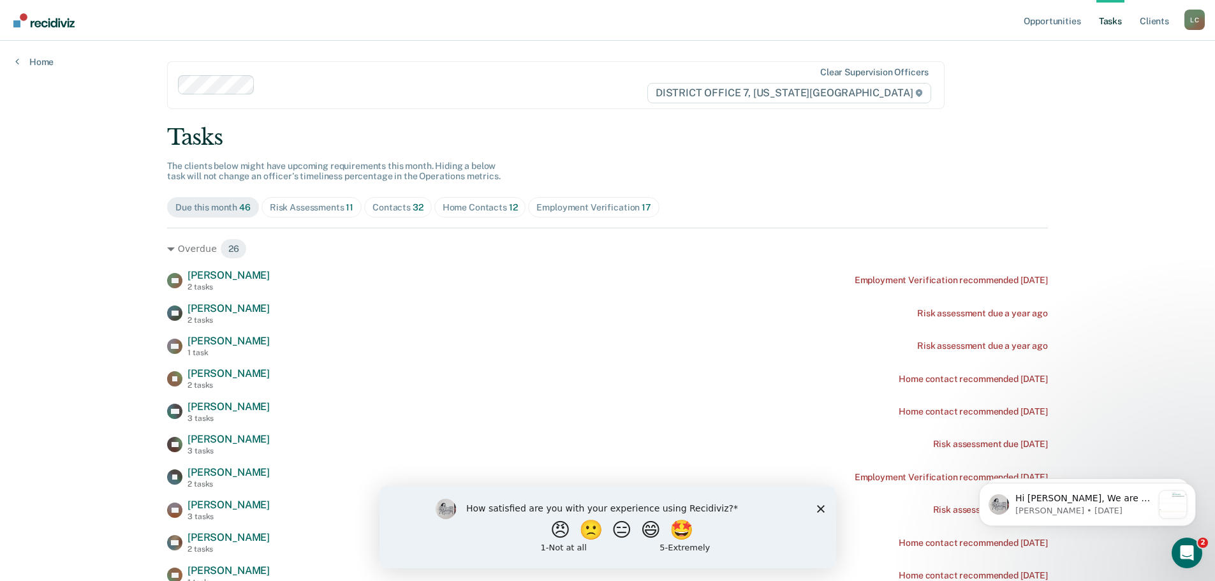
click at [467, 204] on div "Home Contacts 12" at bounding box center [480, 207] width 75 height 11
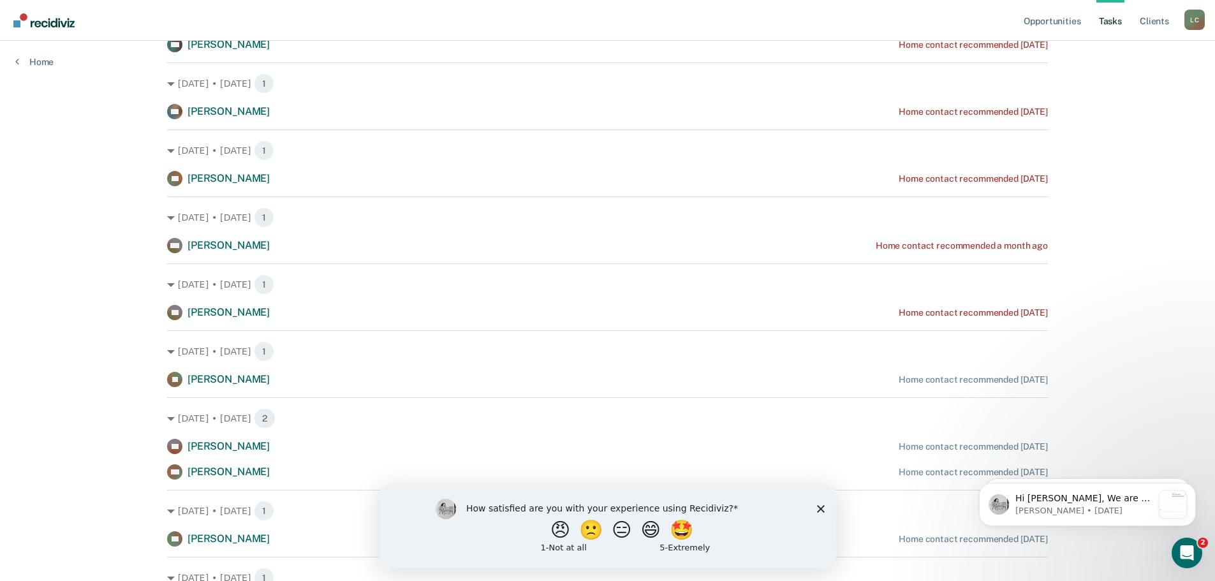
scroll to position [319, 0]
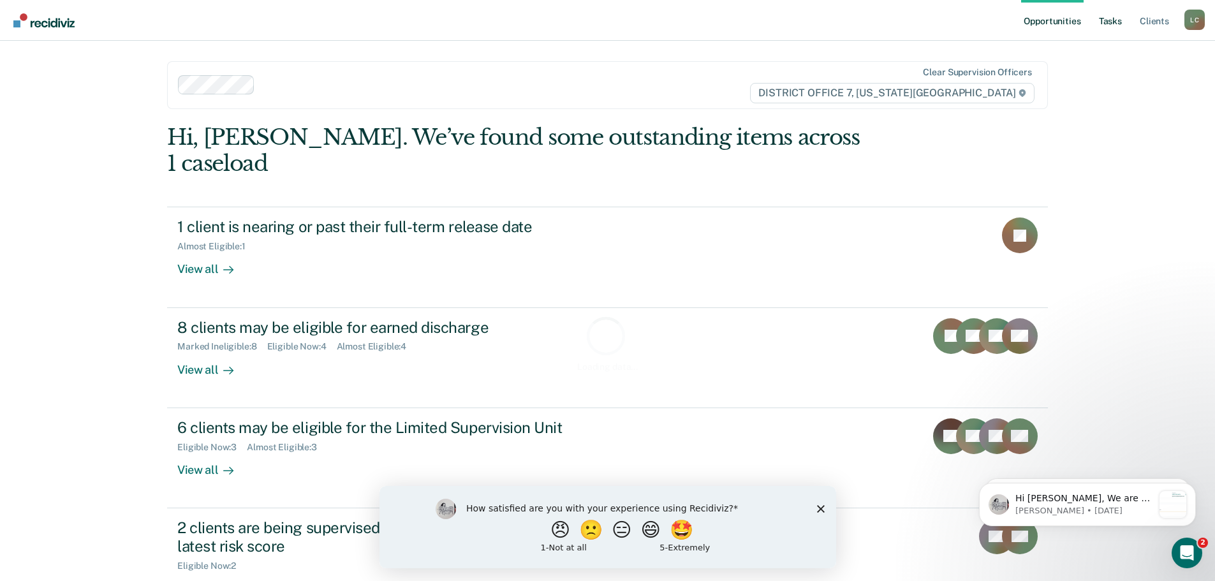
click at [1122, 26] on link "Tasks" at bounding box center [1111, 20] width 28 height 41
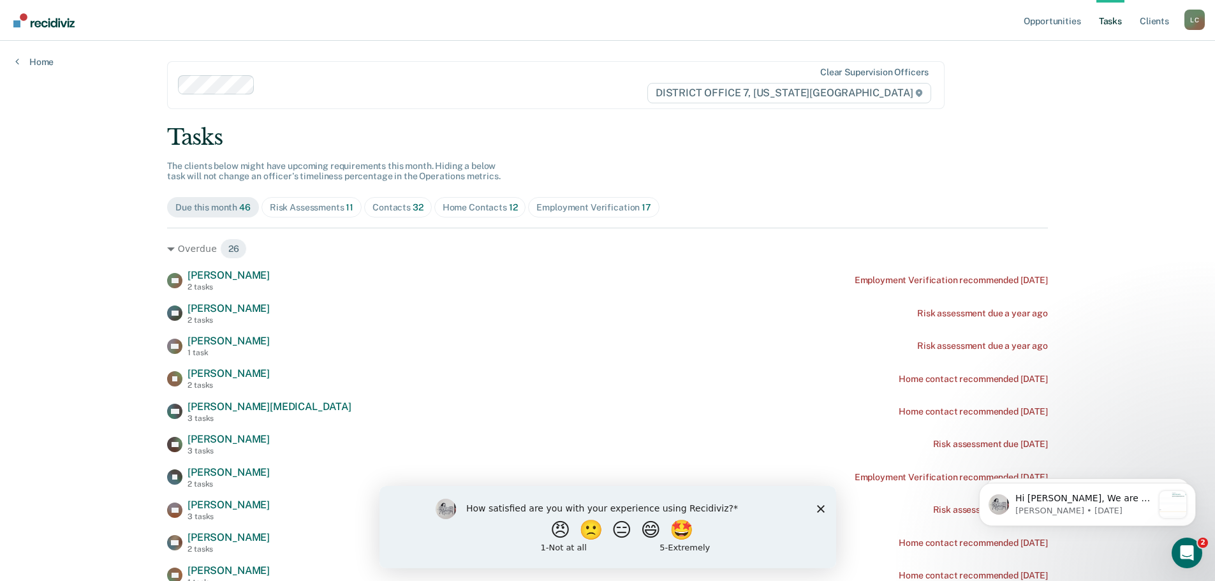
click at [823, 507] on icon "Close survey" at bounding box center [821, 509] width 8 height 8
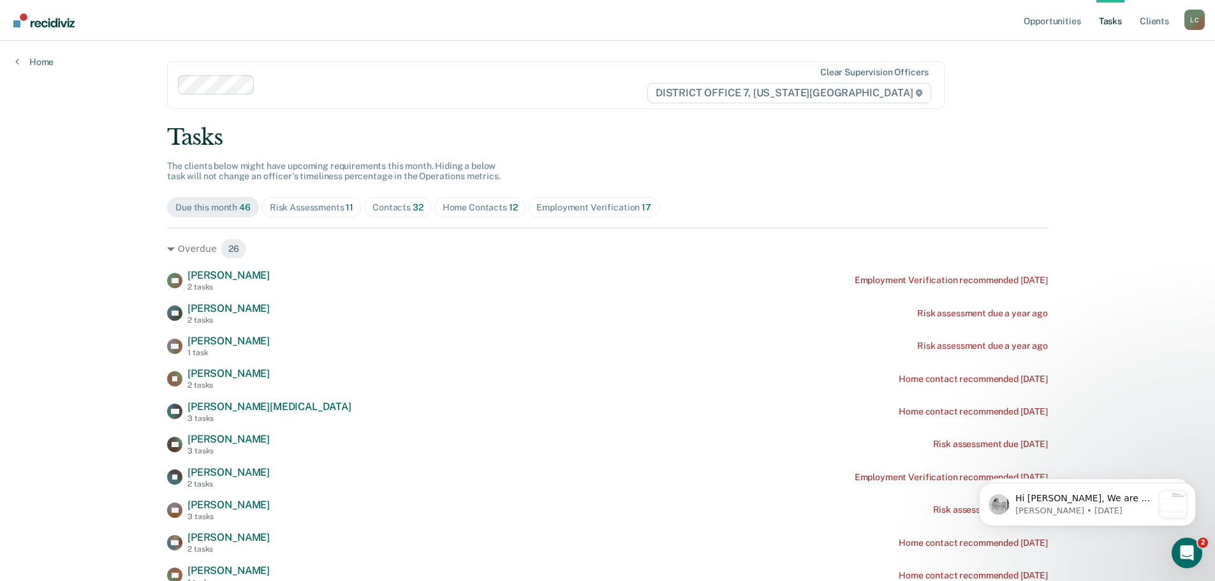
click at [482, 201] on span "Home Contacts 12" at bounding box center [481, 207] width 92 height 20
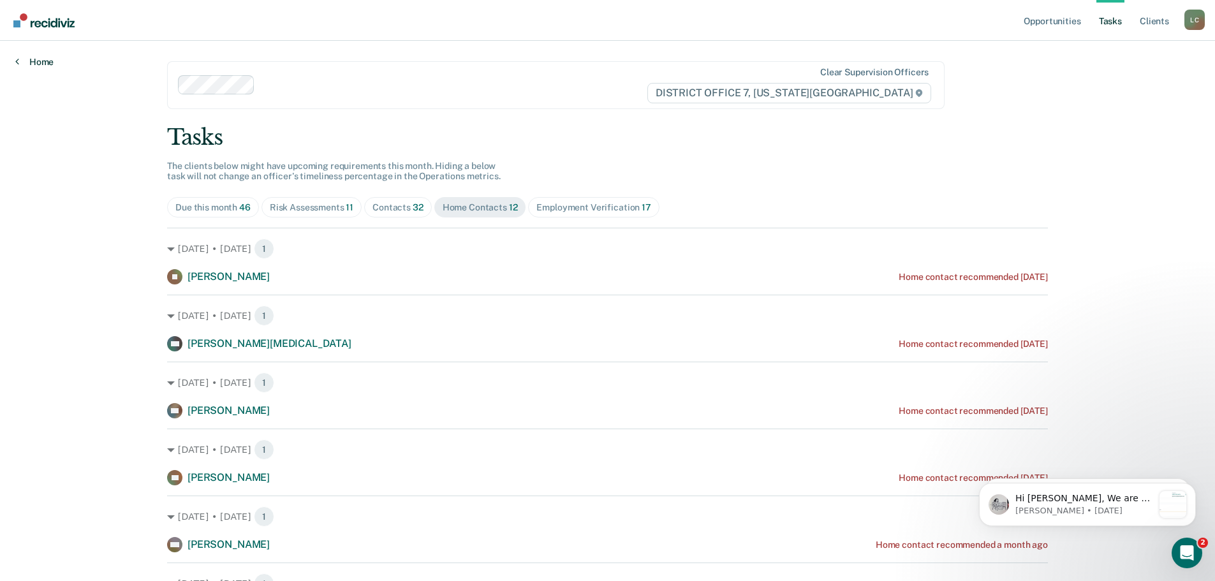
click at [45, 59] on link "Home" at bounding box center [34, 61] width 38 height 11
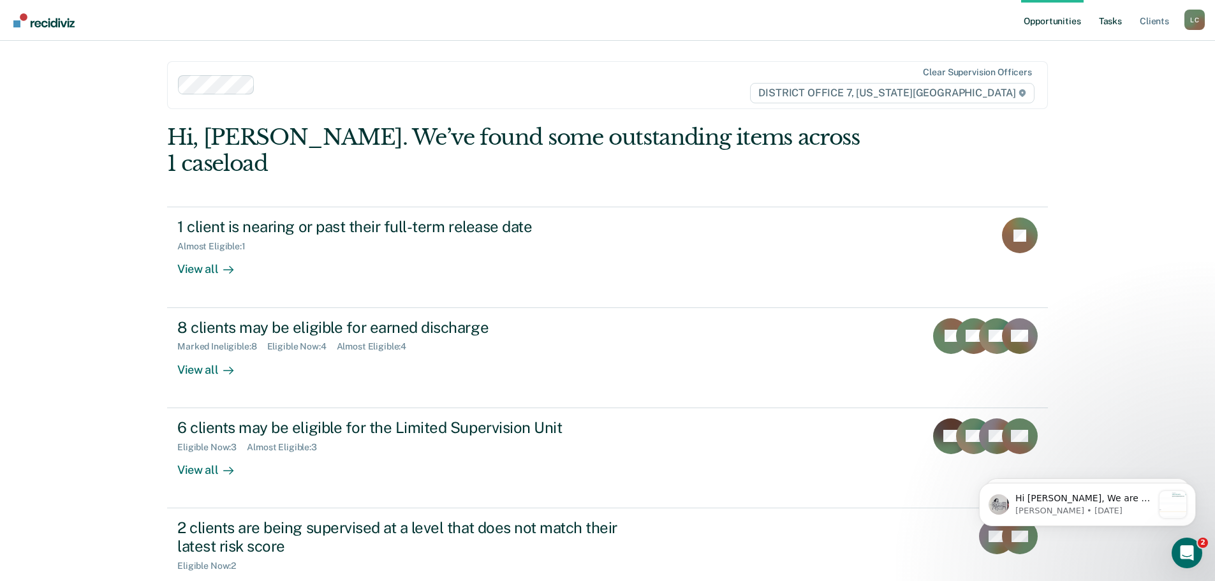
click at [1117, 13] on link "Tasks" at bounding box center [1111, 20] width 28 height 41
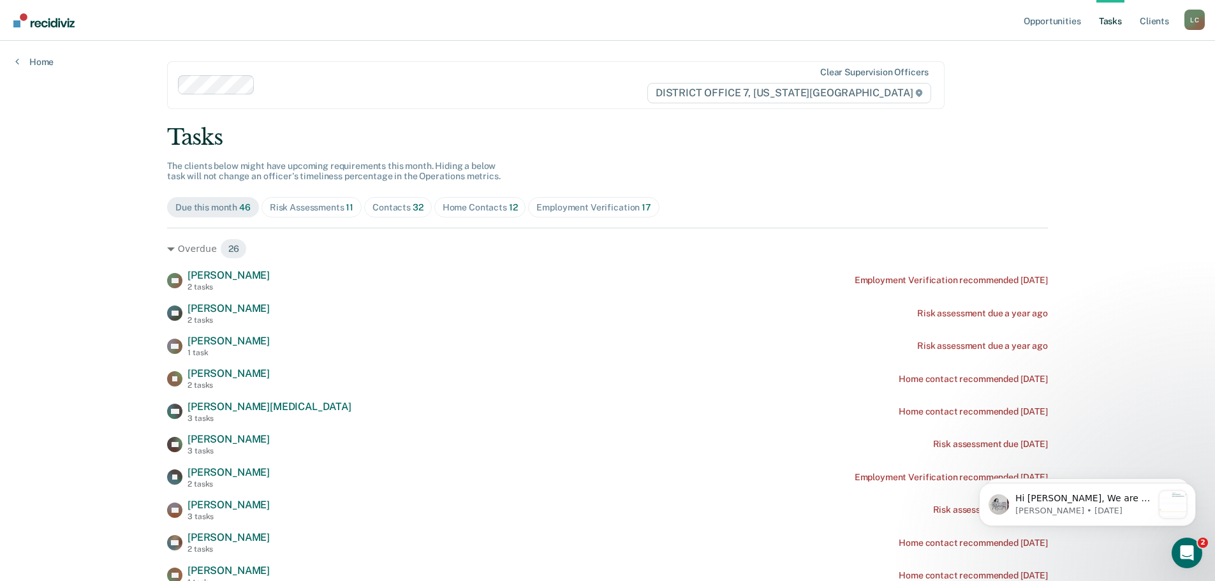
click at [346, 207] on span "11" at bounding box center [350, 207] width 8 height 10
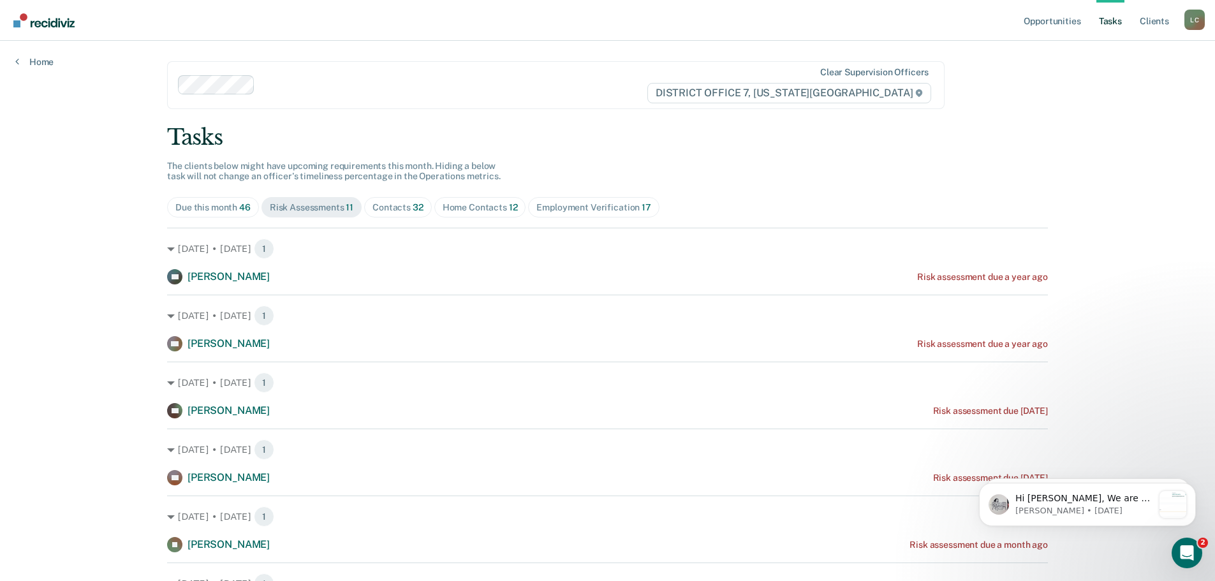
click at [108, 244] on div "Opportunities Tasks Client s [PERSON_NAME] [PERSON_NAME] Profile How it works L…" at bounding box center [607, 503] width 1215 height 1006
click at [1187, 553] on icon "Open Intercom Messenger" at bounding box center [1185, 551] width 21 height 21
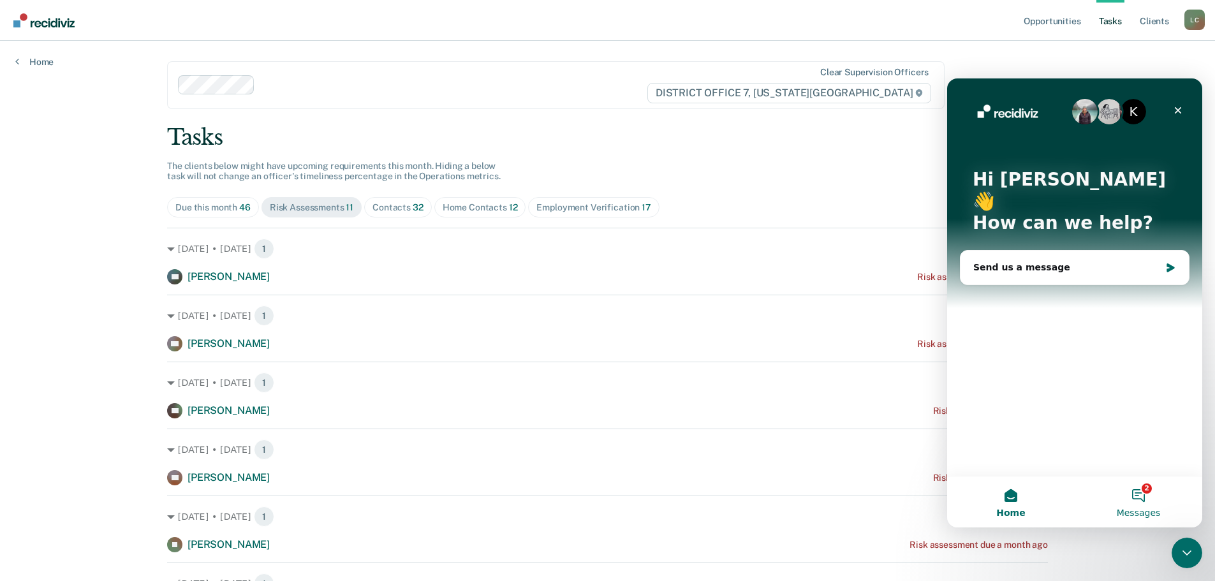
click at [1141, 493] on button "2 Messages" at bounding box center [1139, 502] width 128 height 51
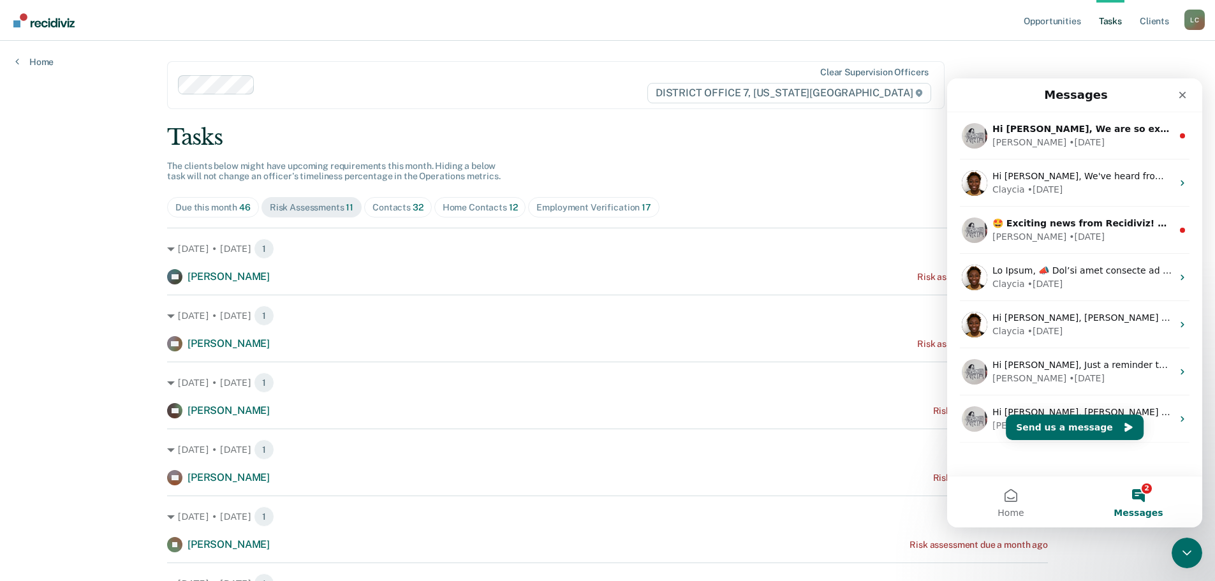
click at [1143, 503] on button "2 Messages" at bounding box center [1139, 502] width 128 height 51
click at [1179, 538] on body "Looks like you’re using Internet Explorer 11. For faster loading and a better e…" at bounding box center [607, 290] width 1215 height 581
click at [1180, 544] on icon "Close Intercom Messenger" at bounding box center [1185, 551] width 15 height 15
